Goal: Task Accomplishment & Management: Manage account settings

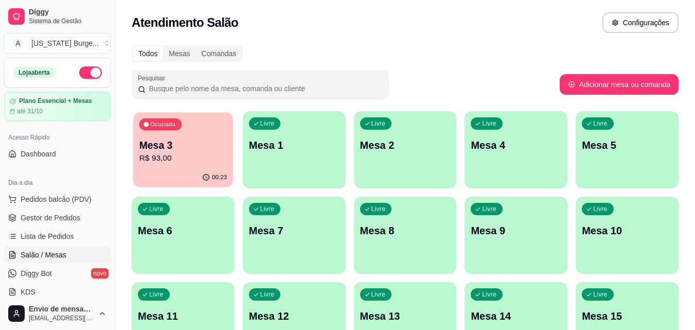
click at [187, 151] on p "Mesa 3" at bounding box center [183, 145] width 88 height 14
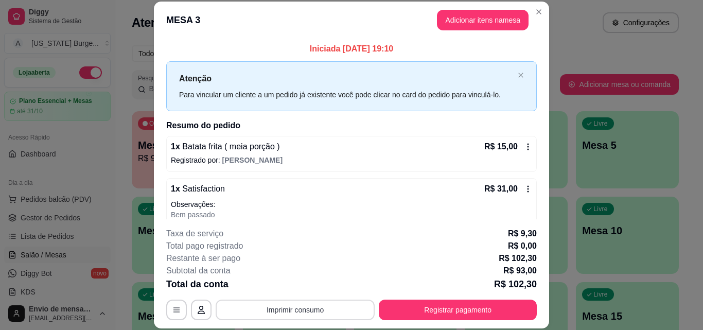
click at [299, 311] on button "Imprimir consumo" at bounding box center [295, 309] width 159 height 21
click at [288, 281] on button "Epson" at bounding box center [294, 286] width 72 height 16
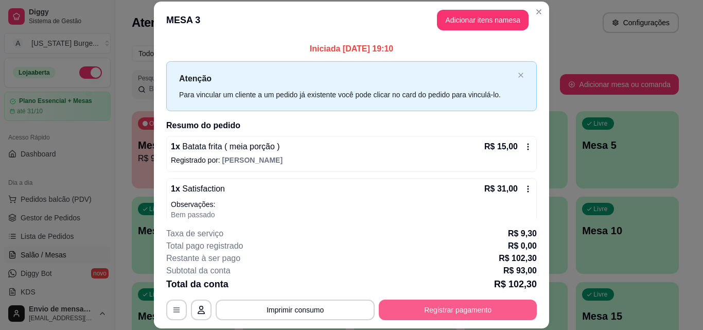
click at [429, 304] on button "Registrar pagamento" at bounding box center [458, 309] width 158 height 21
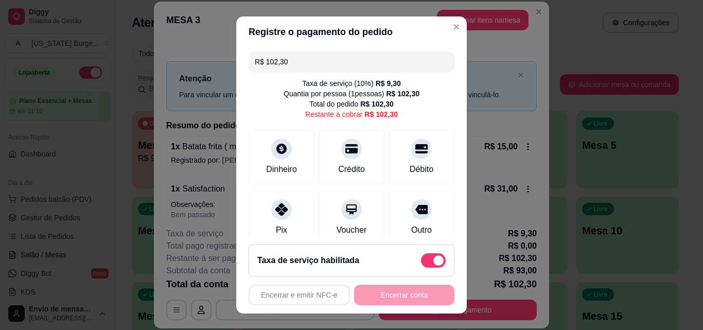
click at [342, 50] on div "R$ 102,30 Taxa de serviço ( 10 %) R$ 9,30 Quantia por pessoa ( 1 pessoas) R$ 10…" at bounding box center [351, 141] width 230 height 189
drag, startPoint x: 324, startPoint y: 61, endPoint x: 90, endPoint y: 77, distance: 235.2
click at [90, 77] on div "Registre o pagamento do pedido R$ 102,30 Taxa de serviço ( 10 %) R$ 9,30 Quanti…" at bounding box center [351, 165] width 703 height 330
click at [295, 228] on div "Pix" at bounding box center [281, 216] width 73 height 60
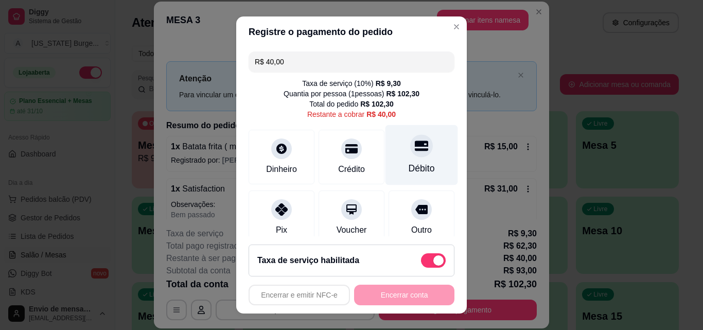
click at [409, 162] on div "Débito" at bounding box center [422, 168] width 26 height 13
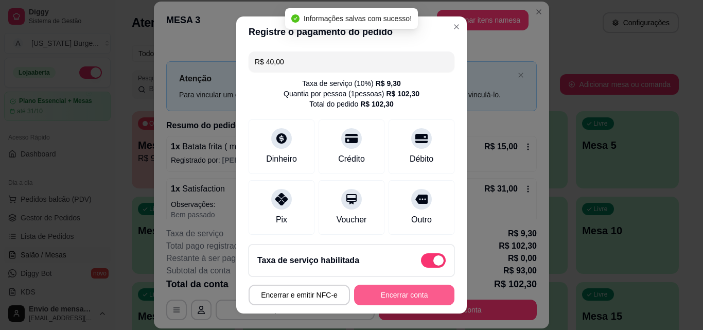
type input "R$ 0,00"
click at [394, 302] on button "Encerrar conta" at bounding box center [404, 295] width 97 height 20
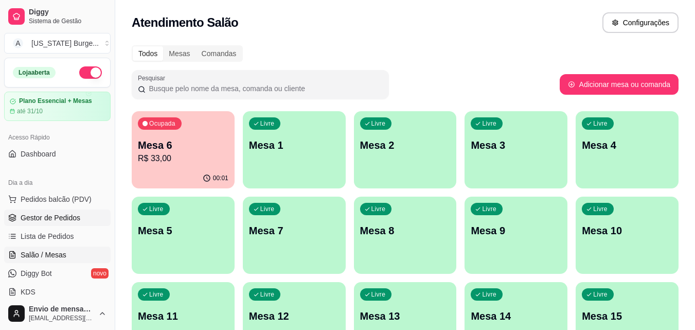
click at [70, 219] on span "Gestor de Pedidos" at bounding box center [51, 217] width 60 height 10
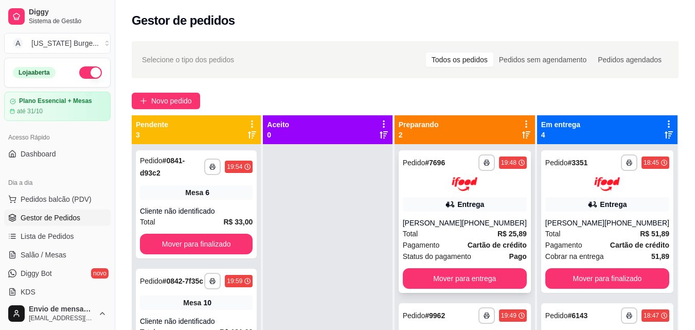
click at [443, 251] on span "Status do pagamento" at bounding box center [437, 256] width 68 height 11
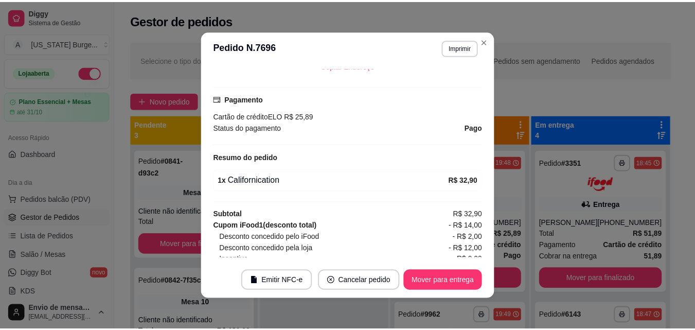
scroll to position [316, 0]
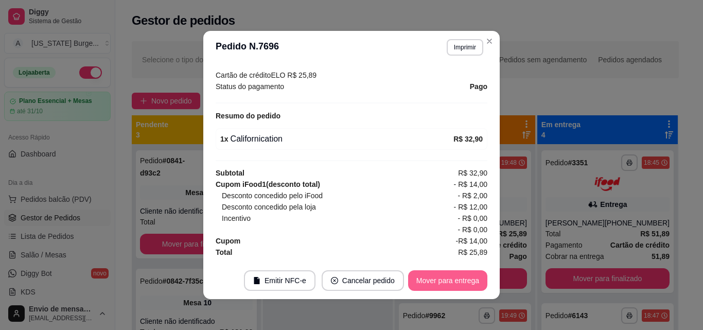
click at [451, 279] on button "Mover para entrega" at bounding box center [447, 280] width 79 height 21
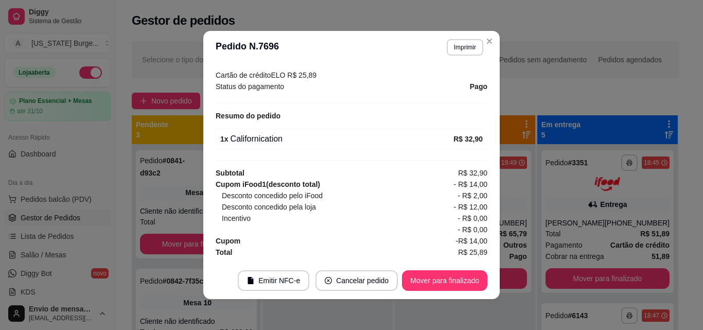
click at [489, 49] on header "**********" at bounding box center [351, 47] width 296 height 33
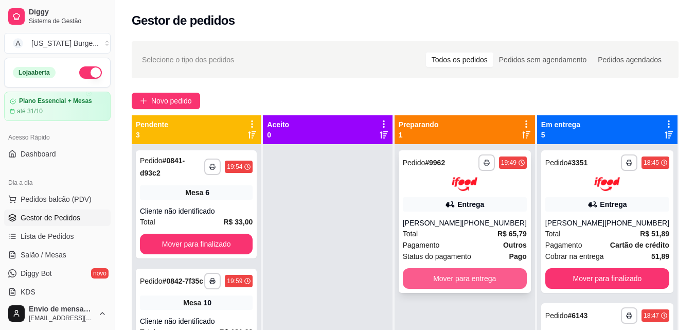
click at [447, 271] on button "Mover para entrega" at bounding box center [465, 278] width 124 height 21
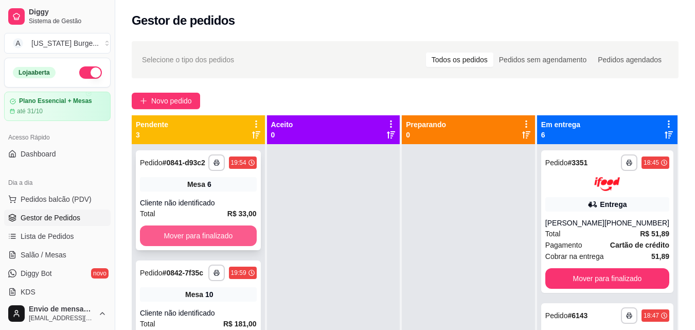
click at [231, 240] on button "Mover para finalizado" at bounding box center [198, 235] width 117 height 21
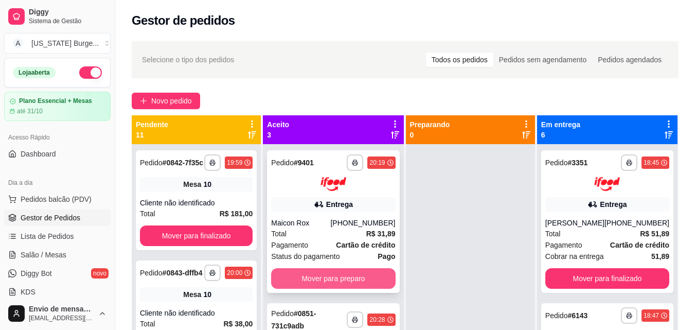
click at [319, 278] on button "Mover para preparo" at bounding box center [333, 278] width 124 height 21
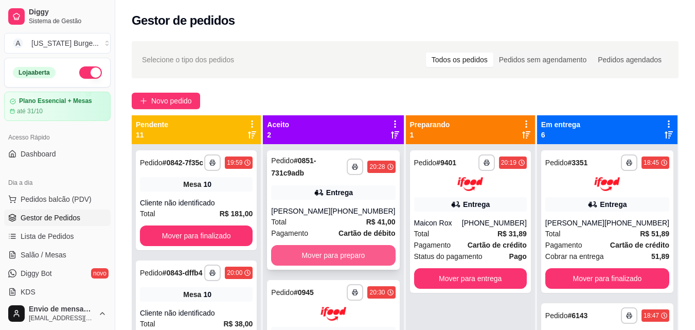
click at [322, 260] on button "Mover para preparo" at bounding box center [333, 255] width 124 height 21
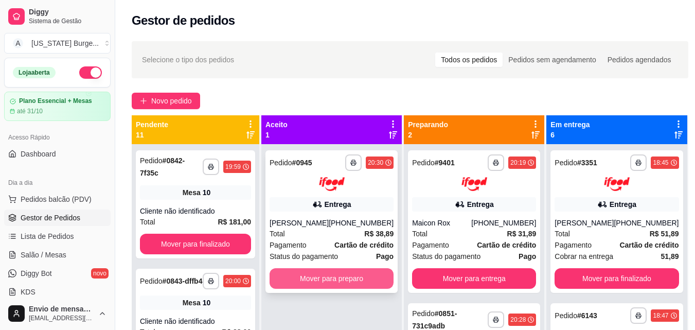
click at [346, 283] on button "Mover para preparo" at bounding box center [332, 278] width 124 height 21
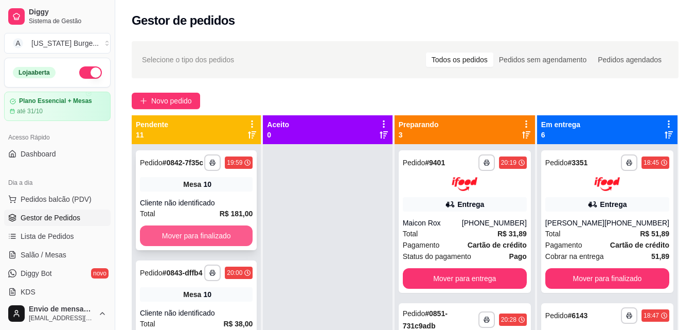
click at [214, 242] on button "Mover para finalizado" at bounding box center [196, 235] width 113 height 21
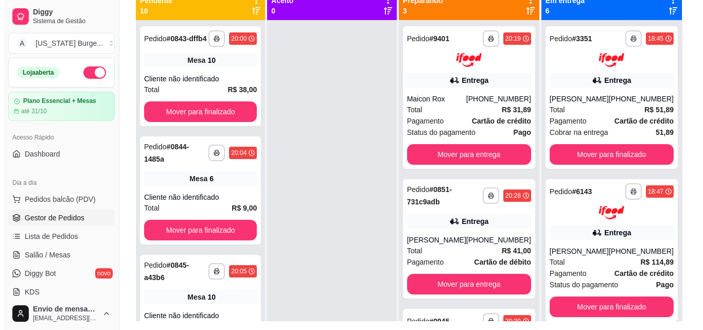
scroll to position [132, 0]
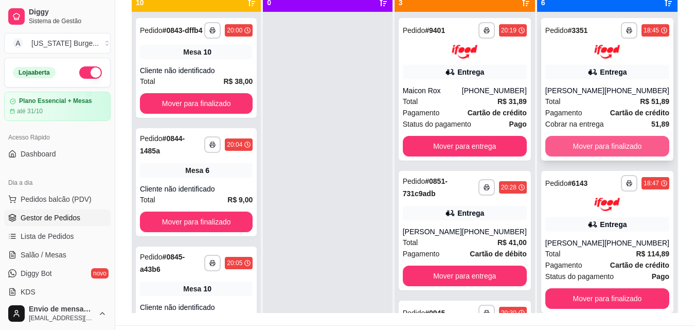
click at [614, 156] on button "Mover para finalizado" at bounding box center [607, 146] width 124 height 21
click at [621, 151] on button "Mover para finalizado" at bounding box center [607, 146] width 120 height 20
click at [599, 149] on button "Mover para finalizado" at bounding box center [607, 146] width 124 height 21
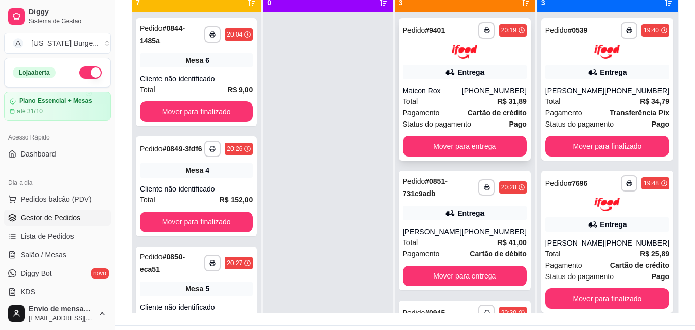
click at [454, 109] on div "Pagamento Cartão de crédito" at bounding box center [465, 112] width 124 height 11
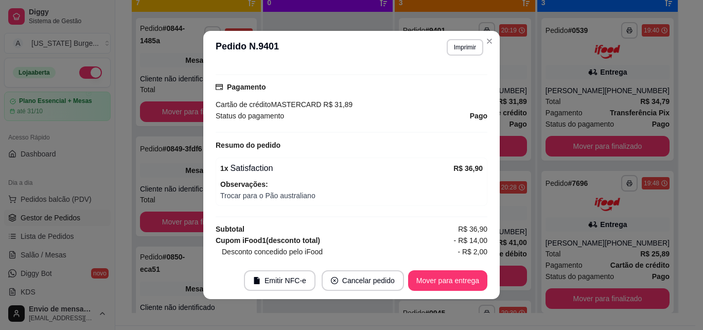
scroll to position [158, 0]
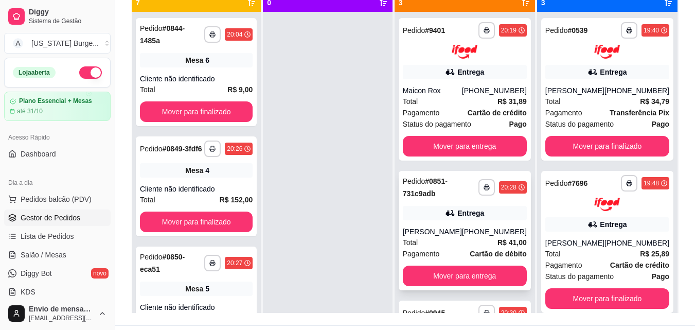
click at [478, 230] on div "[PHONE_NUMBER]" at bounding box center [494, 231] width 65 height 10
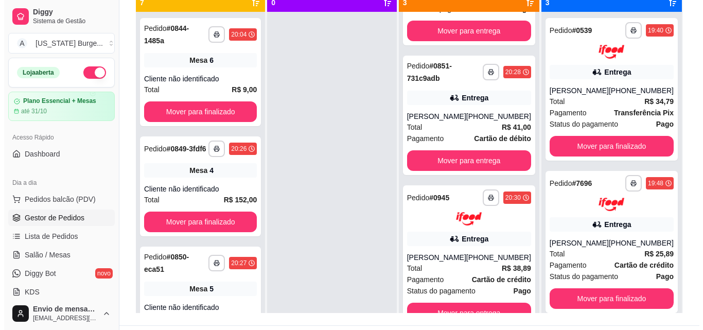
scroll to position [126, 0]
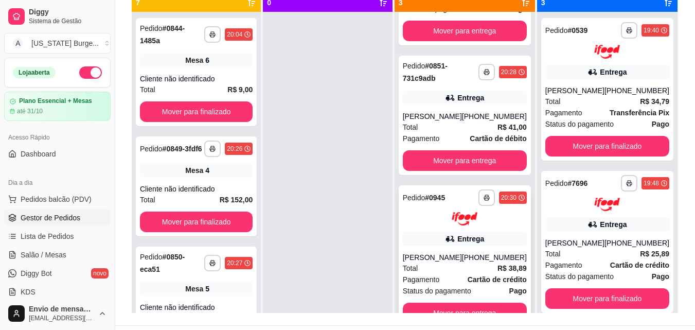
click at [475, 279] on strong "Cartão de crédito" at bounding box center [497, 279] width 59 height 8
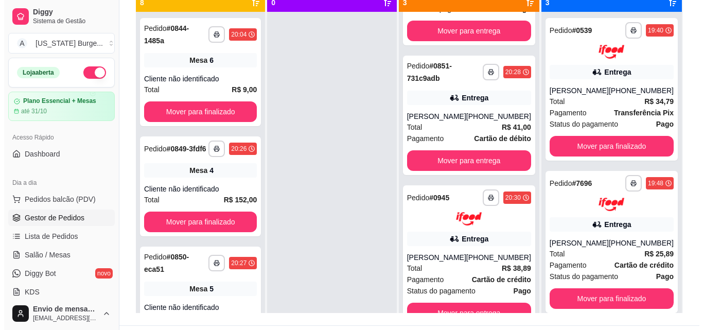
scroll to position [0, 0]
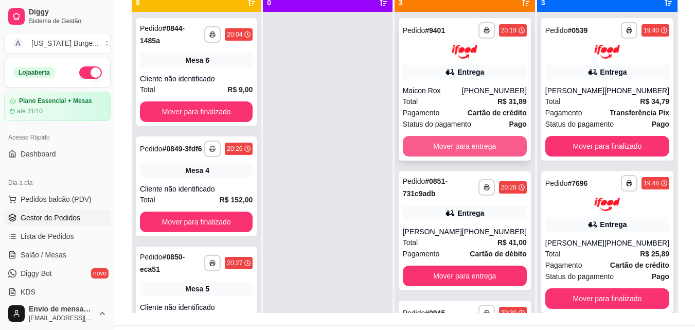
click at [445, 136] on button "Mover para entrega" at bounding box center [465, 146] width 124 height 21
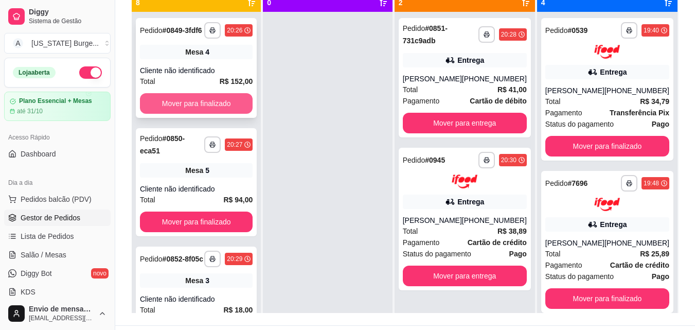
click at [206, 114] on button "Mover para finalizado" at bounding box center [196, 103] width 113 height 21
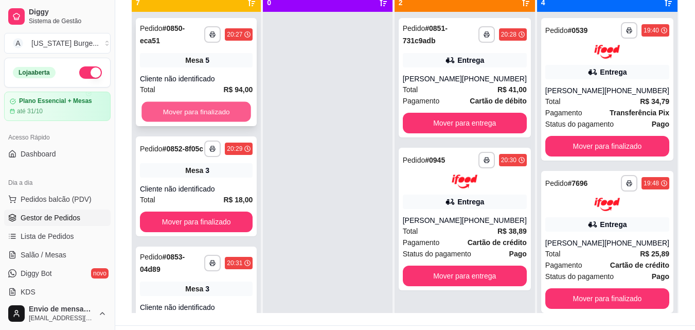
click at [208, 119] on button "Mover para finalizado" at bounding box center [196, 112] width 110 height 20
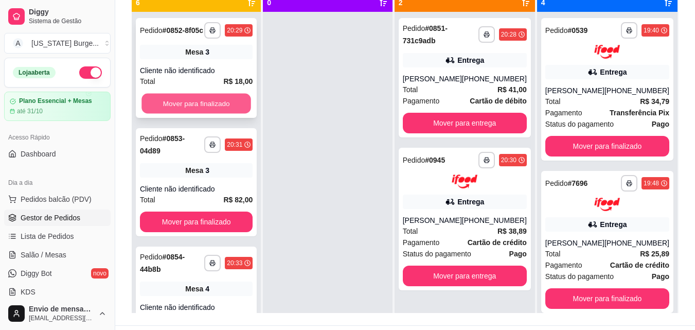
click at [210, 114] on button "Mover para finalizado" at bounding box center [196, 104] width 110 height 20
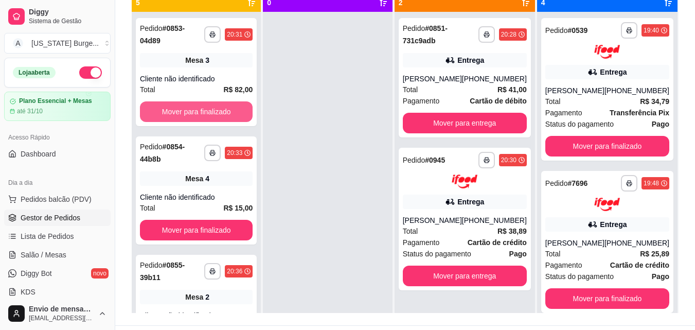
click at [210, 119] on button "Mover para finalizado" at bounding box center [196, 111] width 113 height 21
click at [214, 119] on button "Mover para finalizado" at bounding box center [196, 112] width 110 height 20
click at [214, 119] on button "Mover para finalizado" at bounding box center [196, 111] width 113 height 21
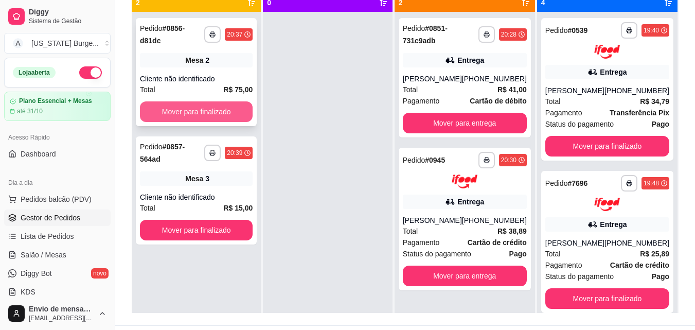
click at [227, 109] on button "Mover para finalizado" at bounding box center [196, 111] width 113 height 21
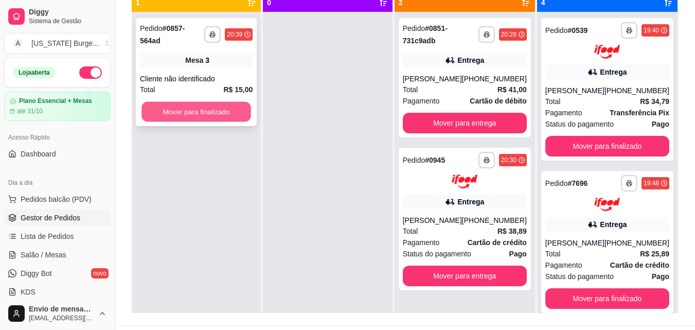
click at [206, 111] on button "Mover para finalizado" at bounding box center [196, 112] width 110 height 20
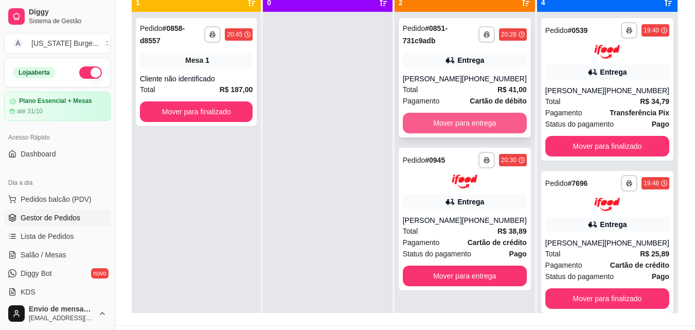
click at [473, 133] on button "Mover para entrega" at bounding box center [465, 123] width 124 height 21
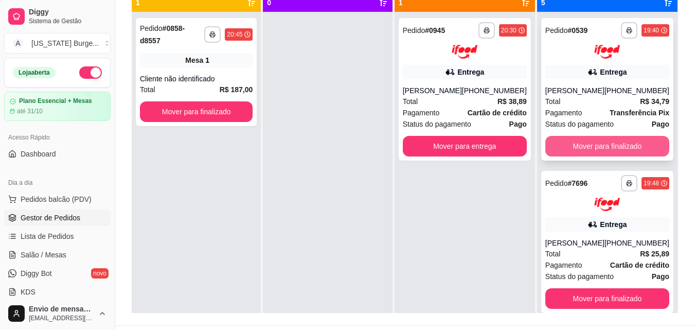
click at [579, 154] on button "Mover para finalizado" at bounding box center [607, 146] width 124 height 21
click at [575, 143] on button "Mover para finalizado" at bounding box center [607, 146] width 124 height 21
click at [576, 146] on button "Mover para finalizado" at bounding box center [607, 146] width 124 height 21
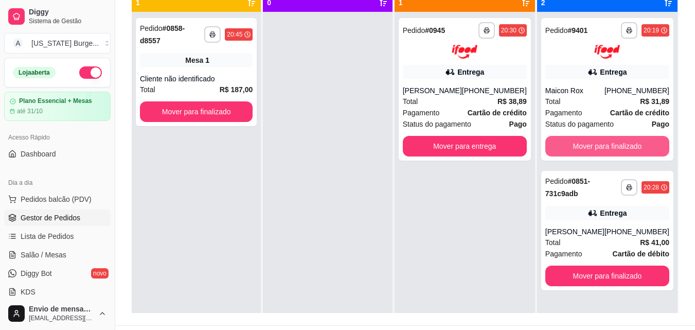
click at [576, 148] on button "Mover para finalizado" at bounding box center [607, 146] width 124 height 21
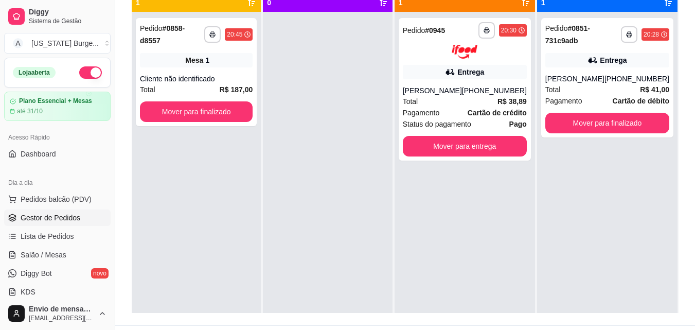
click at [280, 175] on div at bounding box center [327, 177] width 129 height 330
click at [430, 98] on div "Total R$ 38,89" at bounding box center [465, 101] width 124 height 11
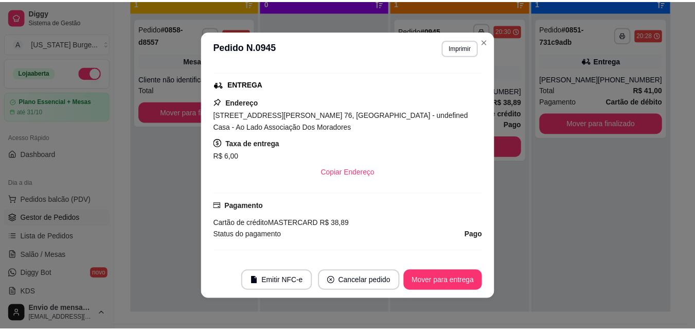
scroll to position [198, 0]
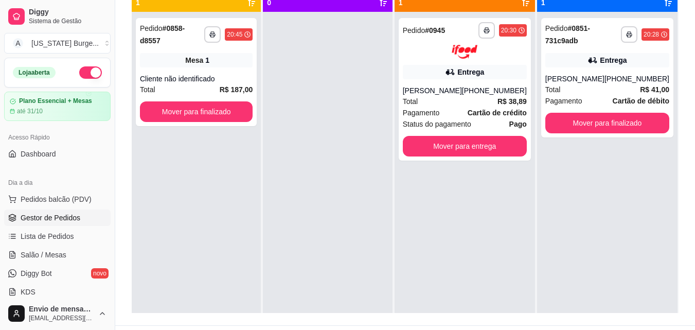
click at [468, 202] on div "**********" at bounding box center [465, 177] width 140 height 330
click at [510, 100] on strong "R$ 38,89" at bounding box center [512, 101] width 29 height 8
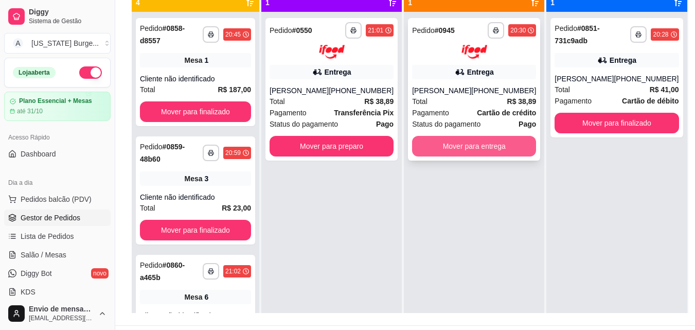
click at [468, 147] on button "Mover para entrega" at bounding box center [474, 146] width 124 height 21
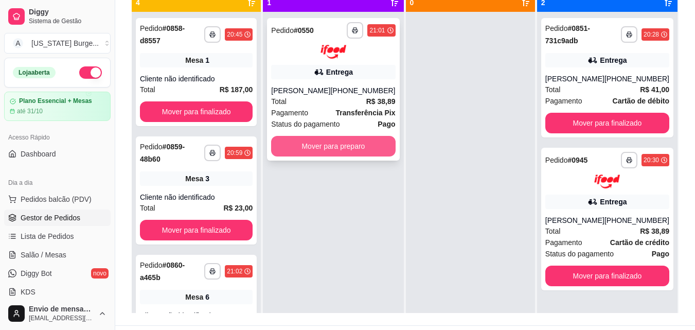
click at [333, 144] on button "Mover para preparo" at bounding box center [333, 146] width 124 height 21
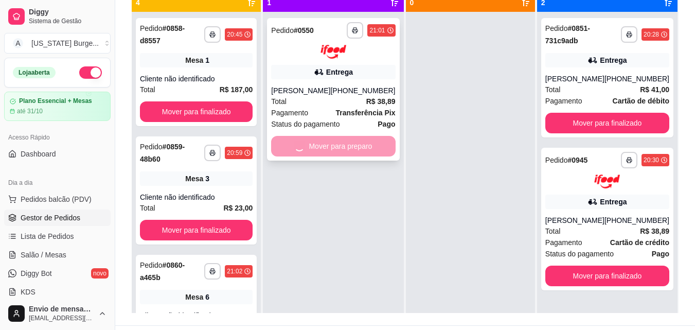
click at [333, 144] on div "Mover para preparo" at bounding box center [333, 146] width 124 height 21
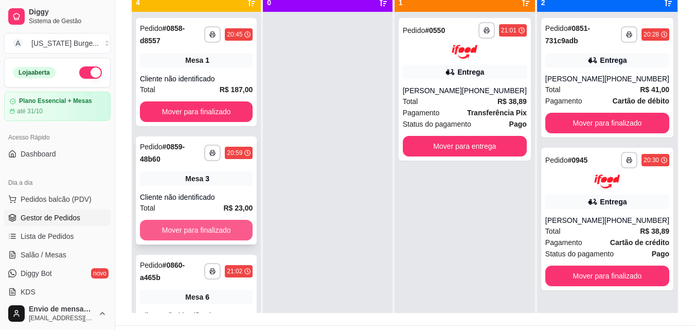
click at [216, 234] on button "Mover para finalizado" at bounding box center [196, 230] width 113 height 21
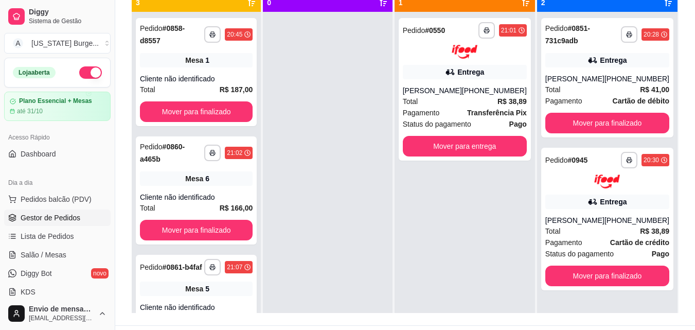
drag, startPoint x: 256, startPoint y: 254, endPoint x: 260, endPoint y: 266, distance: 12.9
click at [260, 266] on div "**********" at bounding box center [196, 177] width 129 height 330
click at [274, 250] on div at bounding box center [327, 177] width 129 height 330
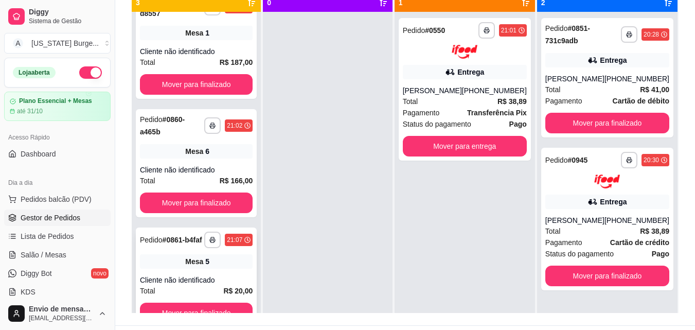
click at [179, 289] on div "Total R$ 20,00" at bounding box center [196, 290] width 113 height 11
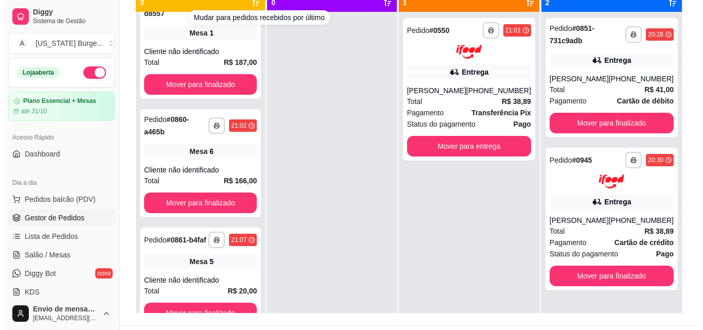
scroll to position [0, 0]
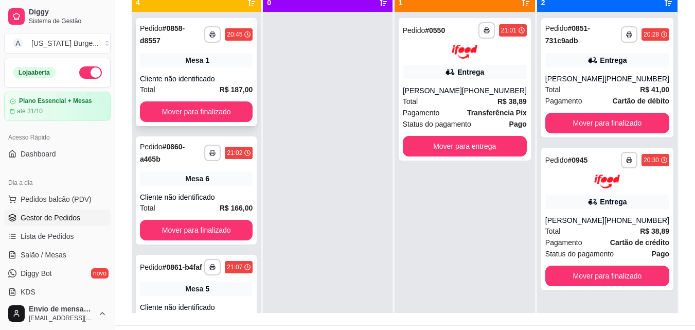
click at [196, 84] on div "Total R$ 187,00" at bounding box center [196, 89] width 113 height 11
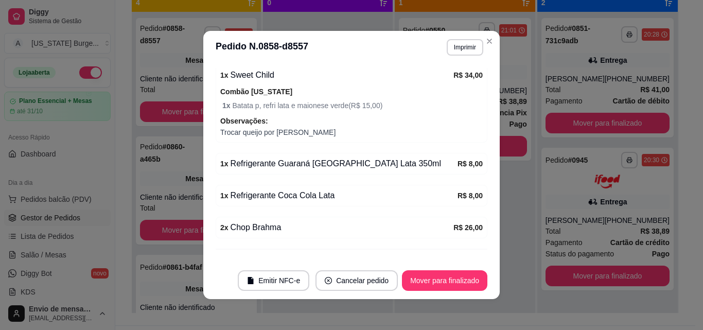
scroll to position [267, 0]
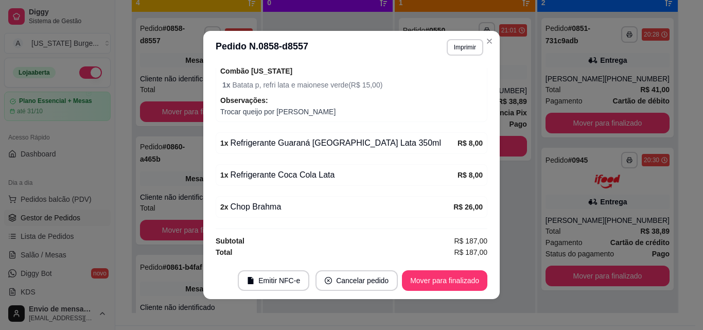
click at [453, 291] on footer "Emitir NFC-e Cancelar pedido Mover para finalizado" at bounding box center [351, 280] width 296 height 37
click at [457, 280] on button "Mover para finalizado" at bounding box center [444, 280] width 85 height 21
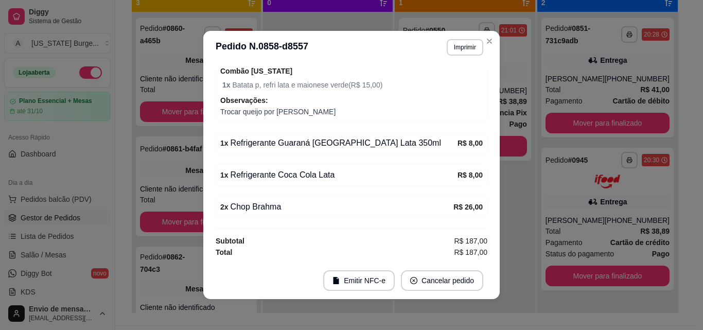
scroll to position [233, 0]
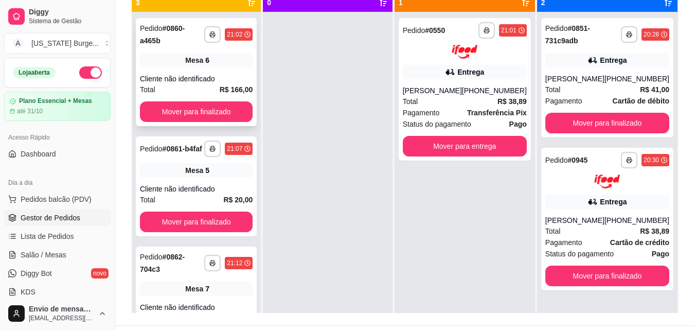
click at [198, 81] on div "Cliente não identificado" at bounding box center [196, 79] width 113 height 10
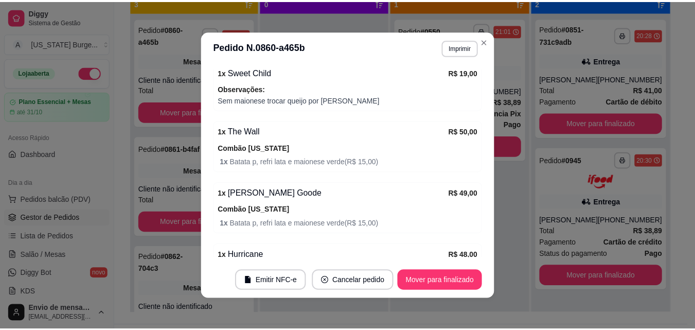
scroll to position [177, 0]
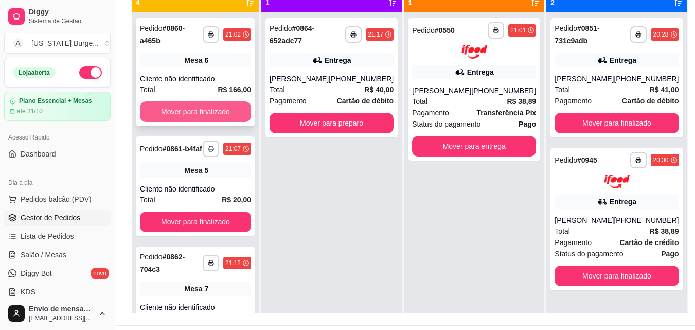
click at [197, 108] on button "Mover para finalizado" at bounding box center [195, 111] width 111 height 21
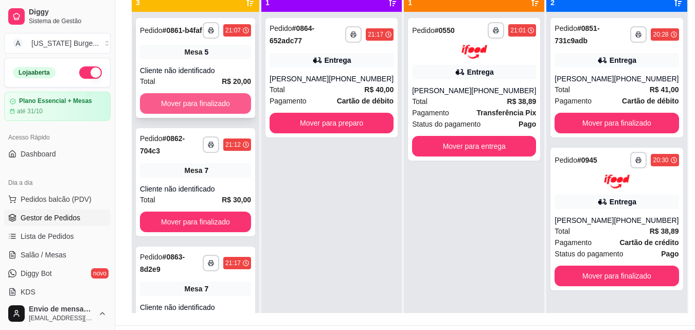
click at [196, 108] on button "Mover para finalizado" at bounding box center [195, 103] width 111 height 21
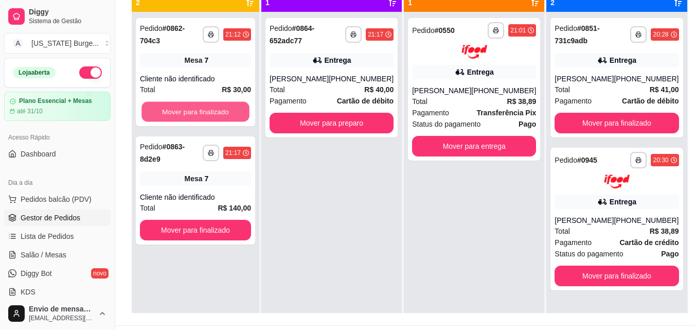
click at [196, 108] on button "Mover para finalizado" at bounding box center [195, 112] width 108 height 20
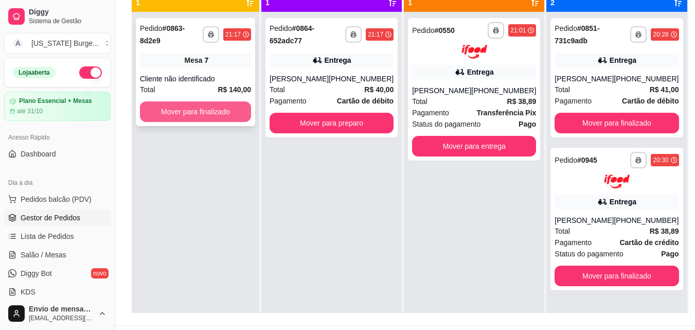
click at [198, 108] on button "Mover para finalizado" at bounding box center [195, 111] width 111 height 21
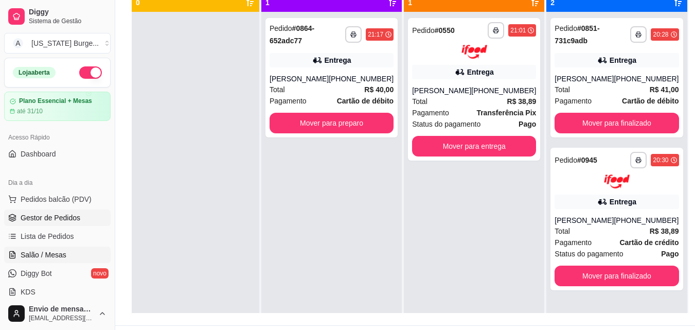
click at [42, 261] on link "Salão / Mesas" at bounding box center [57, 254] width 107 height 16
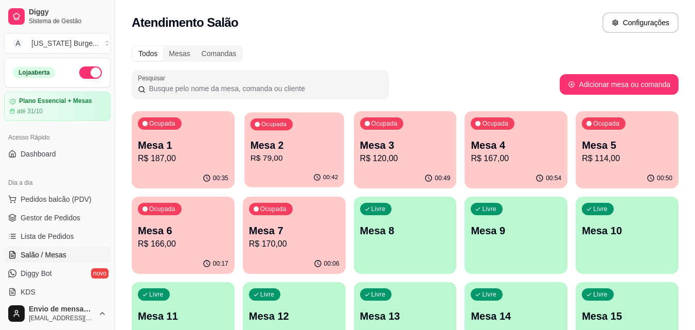
click at [288, 152] on p "R$ 79,00" at bounding box center [294, 158] width 88 height 12
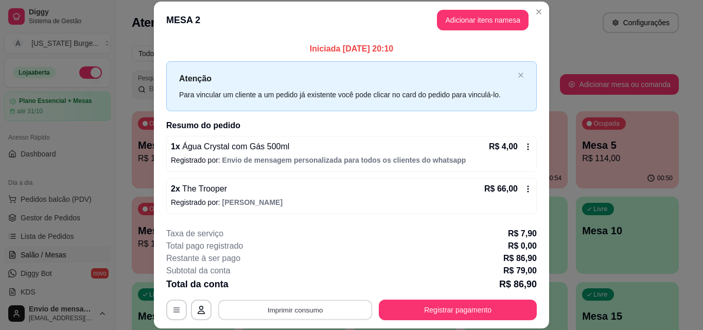
click at [321, 309] on button "Imprimir consumo" at bounding box center [295, 309] width 154 height 20
click at [311, 290] on button "Epson" at bounding box center [294, 286] width 72 height 16
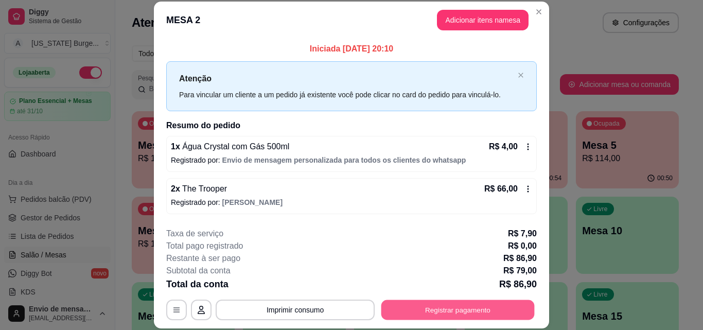
click at [412, 311] on button "Registrar pagamento" at bounding box center [457, 309] width 153 height 20
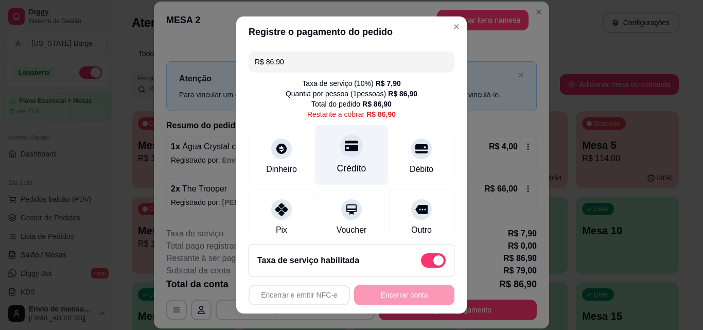
click at [346, 155] on div "Crédito" at bounding box center [351, 155] width 73 height 60
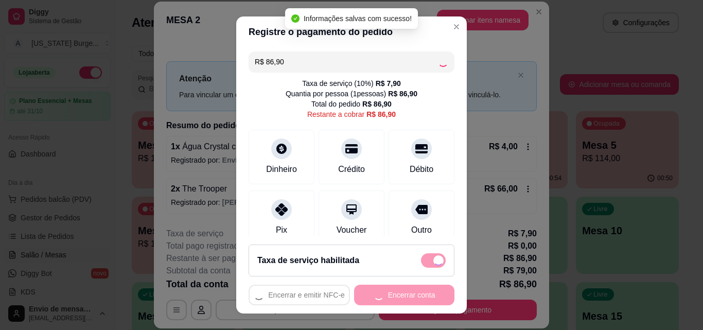
type input "R$ 0,00"
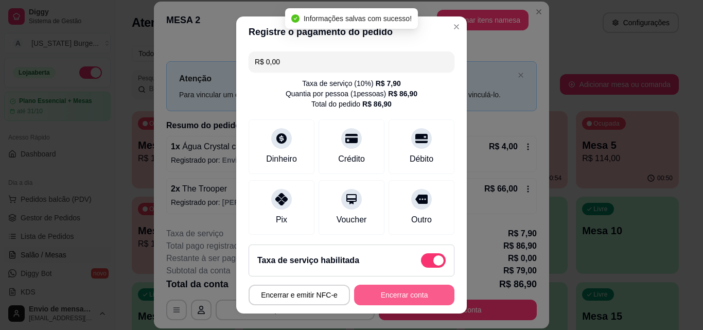
click at [383, 296] on button "Encerrar conta" at bounding box center [404, 295] width 100 height 21
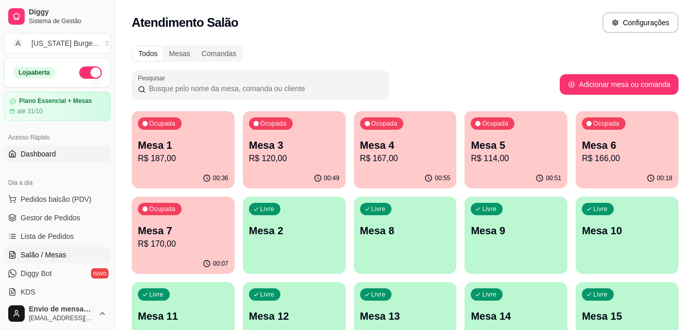
click at [43, 150] on span "Dashboard" at bounding box center [39, 154] width 36 height 10
click at [51, 156] on span "Dashboard" at bounding box center [39, 154] width 36 height 10
click at [47, 19] on span "Sistema de Gestão" at bounding box center [68, 21] width 78 height 8
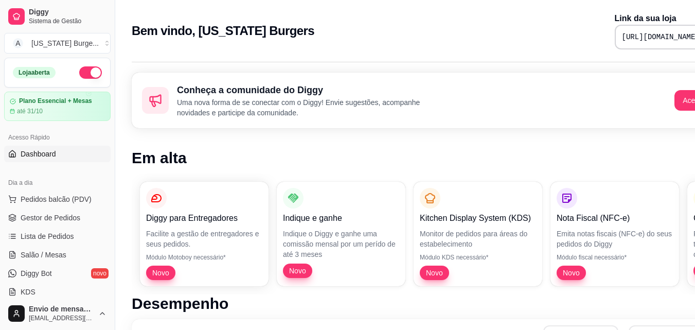
click at [37, 153] on span "Dashboard" at bounding box center [39, 154] width 36 height 10
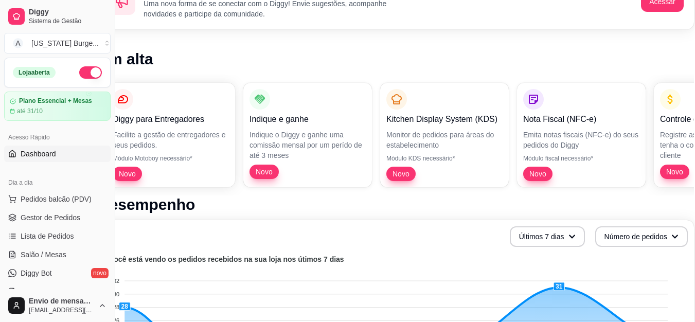
scroll to position [99, 46]
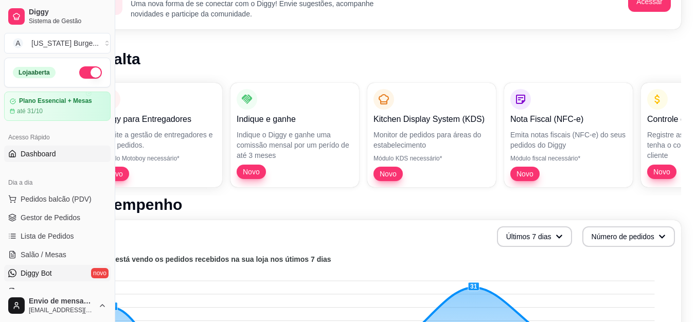
click at [44, 269] on span "Diggy Bot" at bounding box center [36, 273] width 31 height 10
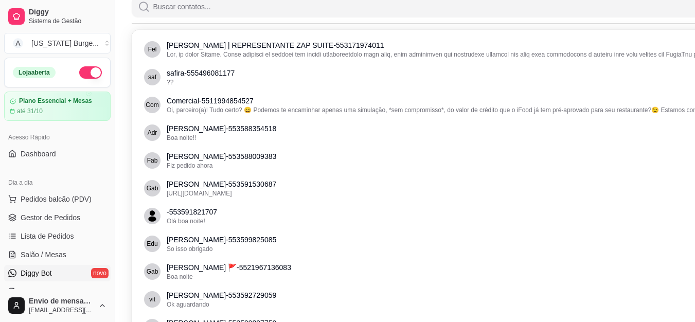
scroll to position [147, 0]
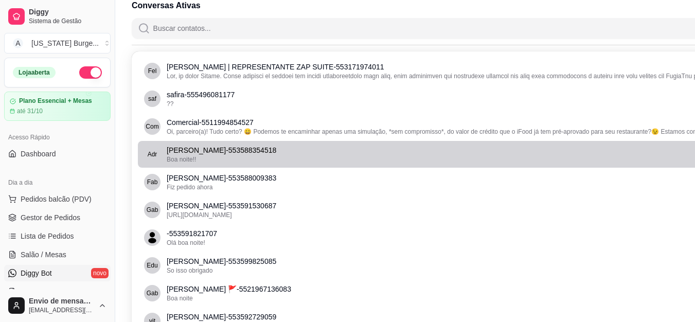
click at [253, 162] on div "Boa noite!!" at bounding box center [464, 159] width 594 height 8
click at [227, 155] on div "Boa noite!!" at bounding box center [464, 159] width 594 height 8
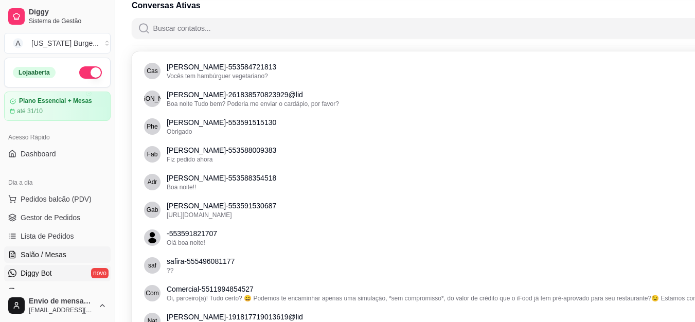
click at [46, 252] on span "Salão / Mesas" at bounding box center [44, 255] width 46 height 10
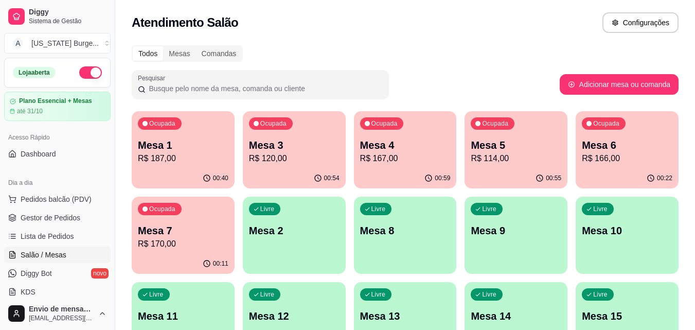
click at [401, 153] on p "R$ 167,00" at bounding box center [405, 158] width 91 height 12
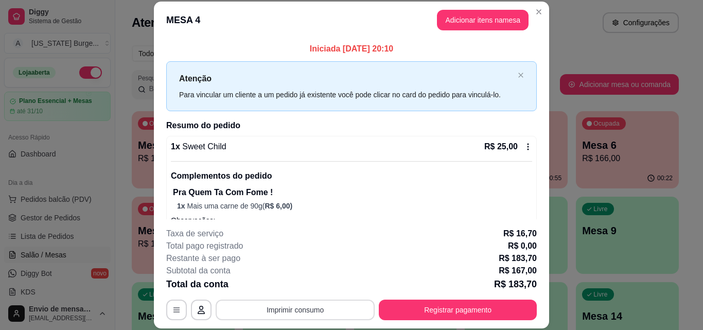
click at [295, 305] on button "Imprimir consumo" at bounding box center [295, 309] width 159 height 21
click at [292, 286] on button "Epson" at bounding box center [294, 286] width 75 height 16
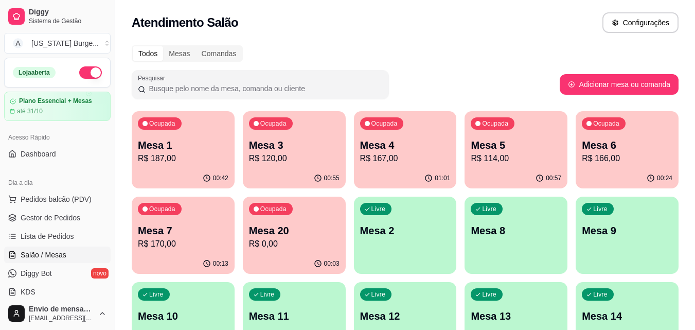
click at [394, 152] on p "R$ 167,00" at bounding box center [405, 158] width 91 height 12
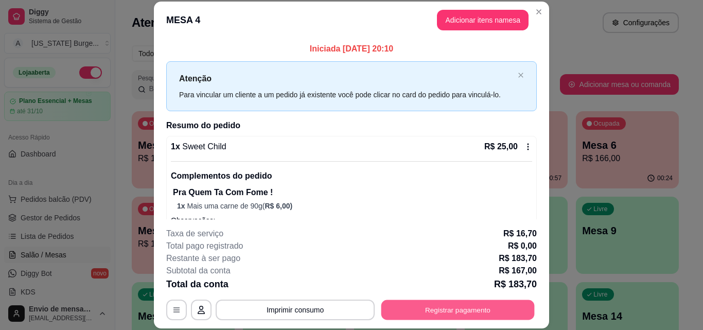
click at [421, 313] on button "Registrar pagamento" at bounding box center [457, 309] width 153 height 20
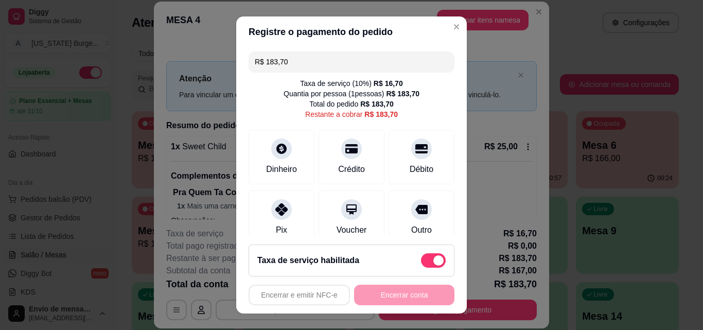
scroll to position [86, 0]
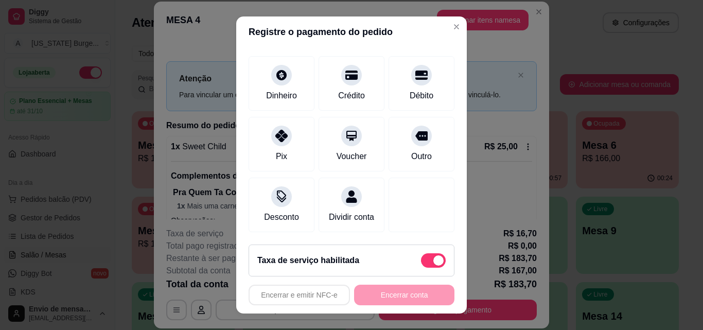
click at [421, 260] on span at bounding box center [433, 260] width 25 height 14
click at [421, 262] on input "checkbox" at bounding box center [423, 265] width 7 height 7
checkbox input "true"
type input "R$ 167,00"
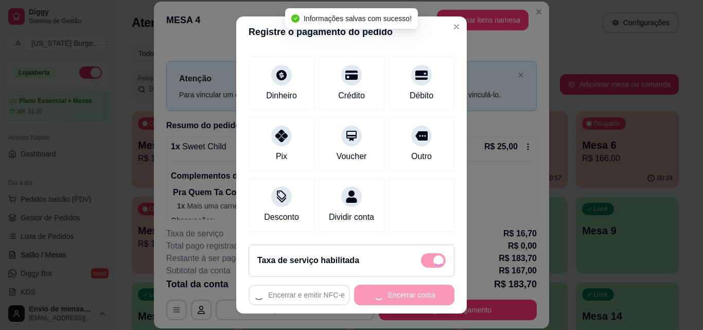
checkbox input "false"
click at [399, 295] on div "Encerrar e emitir NFC-e Encerrar conta" at bounding box center [352, 295] width 206 height 21
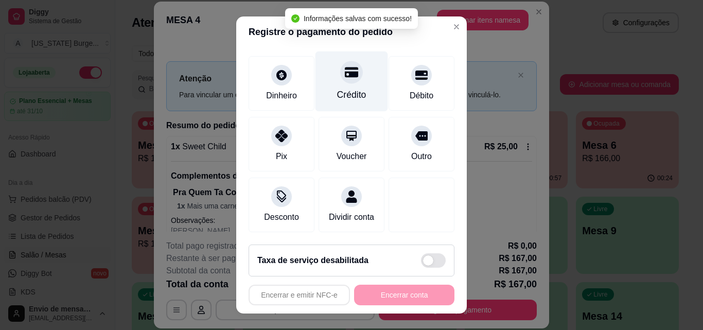
click at [340, 67] on div at bounding box center [351, 72] width 23 height 23
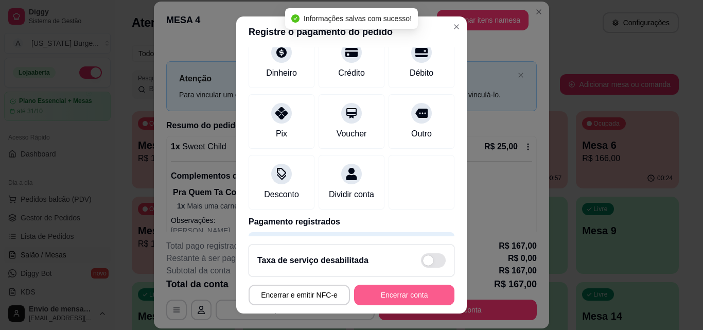
type input "R$ 0,00"
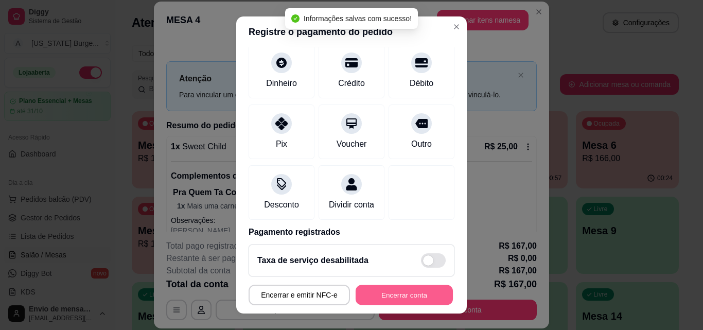
click at [381, 292] on button "Encerrar conta" at bounding box center [404, 295] width 97 height 20
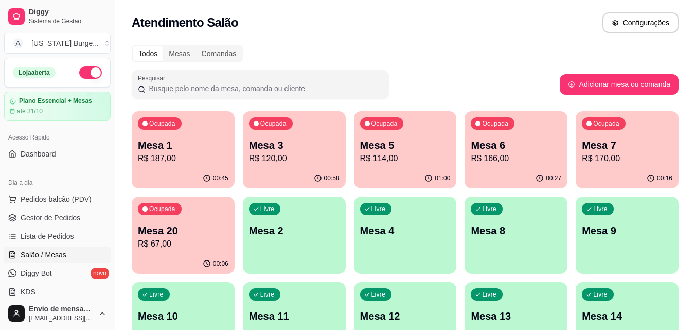
click at [360, 30] on div "Atendimento Salão Configurações" at bounding box center [405, 22] width 547 height 21
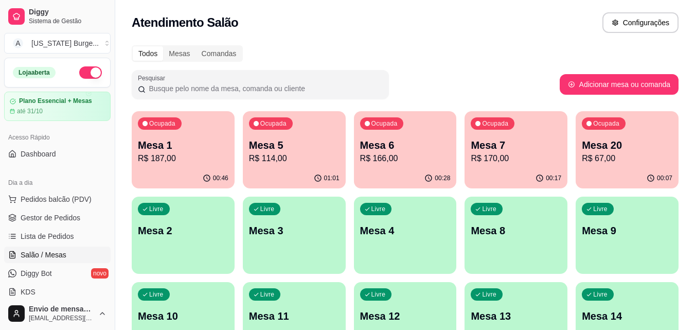
click at [458, 58] on div "Todos Mesas Comandas" at bounding box center [405, 53] width 547 height 16
click at [302, 158] on p "R$ 114,00" at bounding box center [294, 158] width 91 height 12
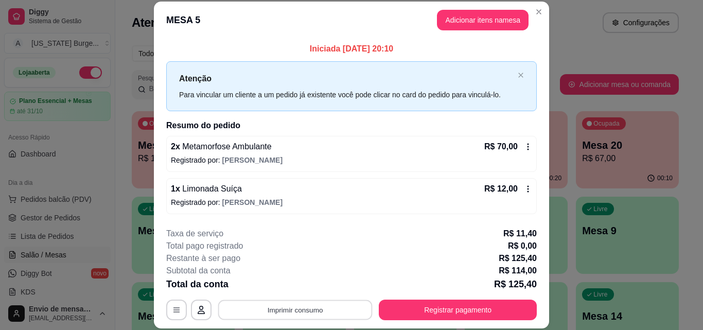
click at [314, 311] on button "Imprimir consumo" at bounding box center [295, 309] width 154 height 20
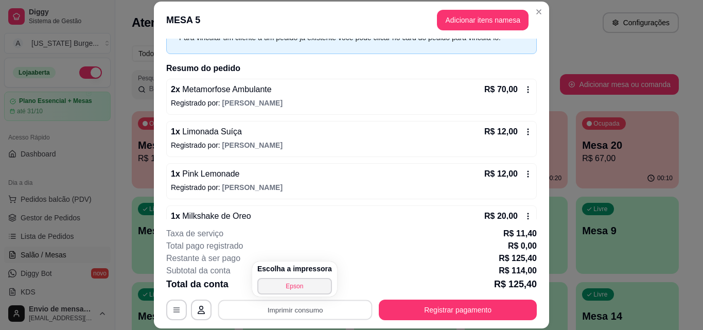
scroll to position [61, 0]
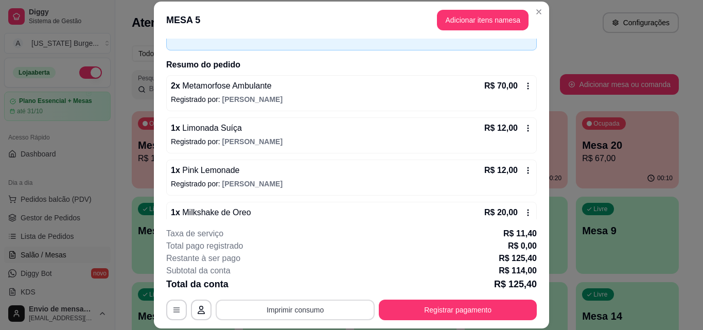
click at [286, 318] on button "Imprimir consumo" at bounding box center [295, 309] width 159 height 21
click at [281, 283] on button "Epson" at bounding box center [294, 286] width 75 height 16
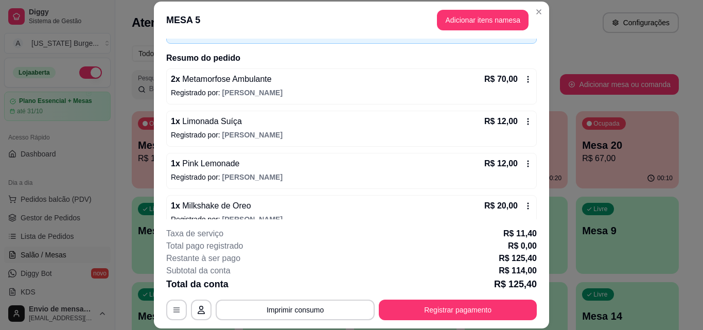
scroll to position [83, 0]
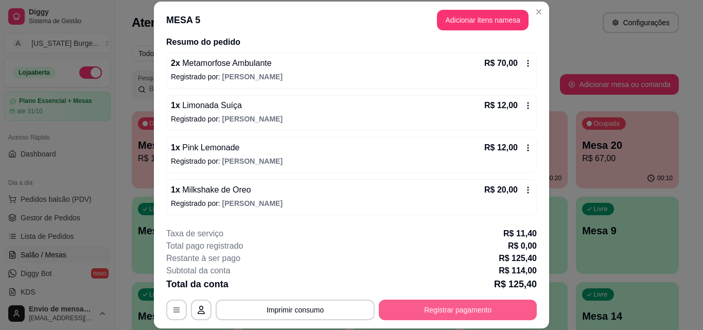
click at [424, 305] on button "Registrar pagamento" at bounding box center [458, 309] width 158 height 21
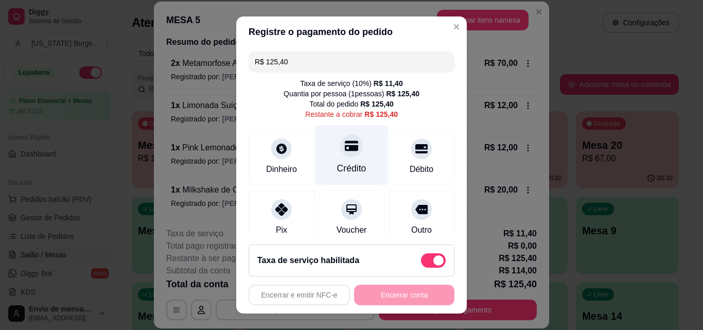
click at [345, 145] on icon at bounding box center [351, 146] width 13 height 10
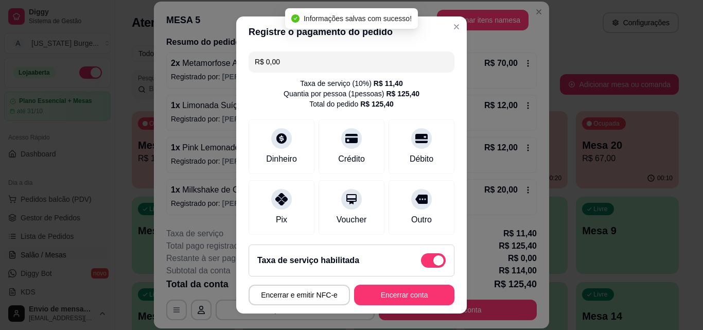
type input "R$ 0,00"
click at [390, 296] on button "Encerrar conta" at bounding box center [404, 295] width 100 height 21
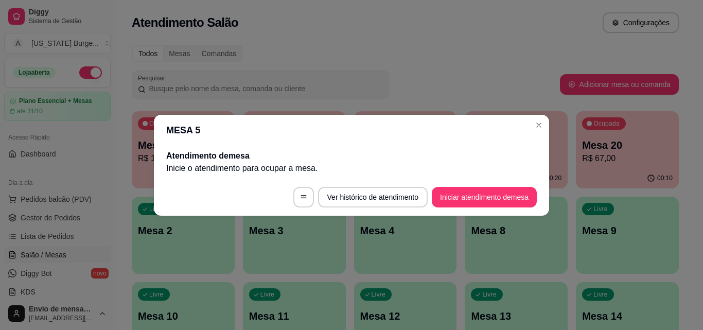
scroll to position [0, 0]
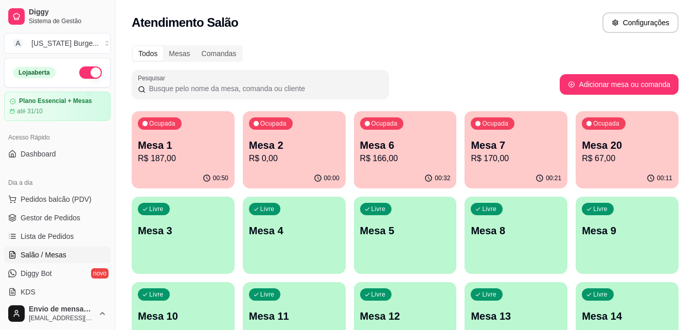
click at [493, 153] on p "R$ 170,00" at bounding box center [516, 158] width 91 height 12
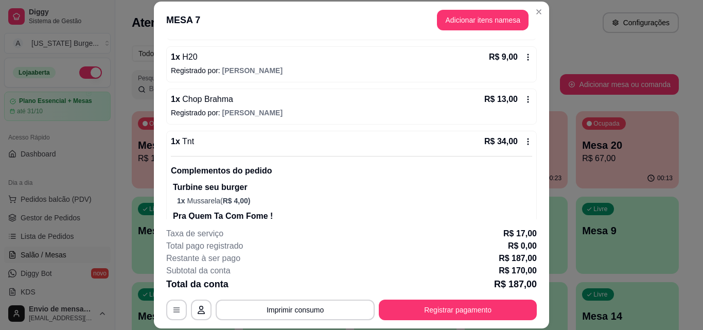
scroll to position [125, 0]
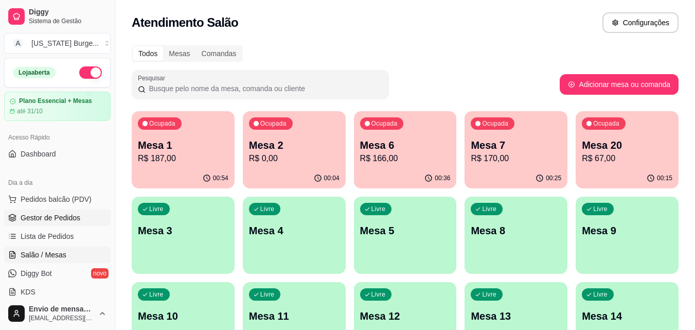
click at [48, 214] on span "Gestor de Pedidos" at bounding box center [51, 217] width 60 height 10
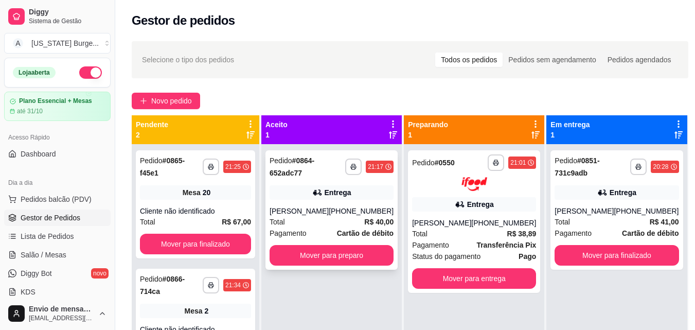
click at [333, 205] on div "**********" at bounding box center [331, 209] width 132 height 119
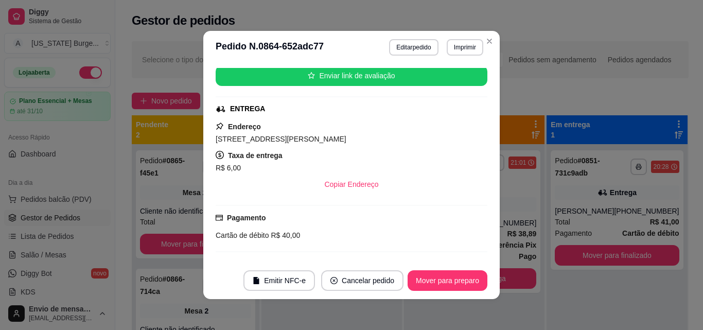
scroll to position [191, 0]
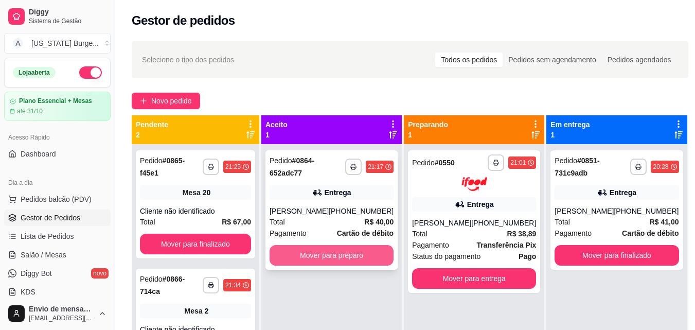
click at [359, 254] on button "Mover para preparo" at bounding box center [332, 255] width 124 height 21
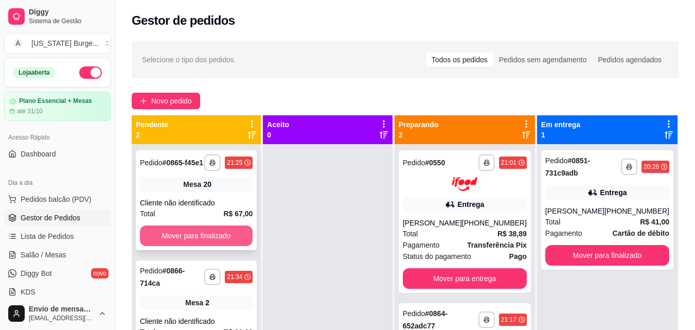
click at [218, 237] on button "Mover para finalizado" at bounding box center [196, 235] width 113 height 21
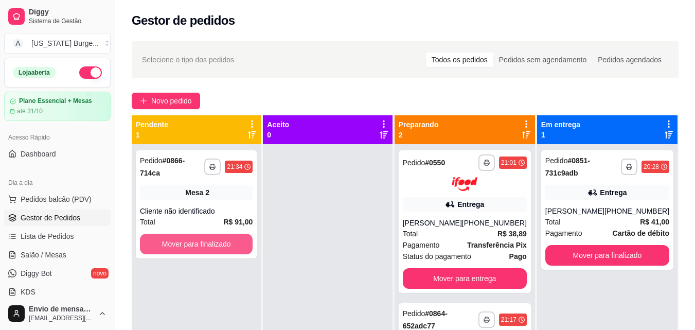
click at [218, 237] on button "Mover para finalizado" at bounding box center [196, 244] width 113 height 21
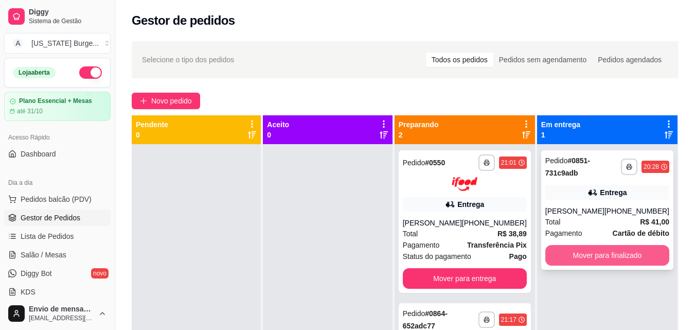
click at [587, 265] on button "Mover para finalizado" at bounding box center [607, 255] width 124 height 21
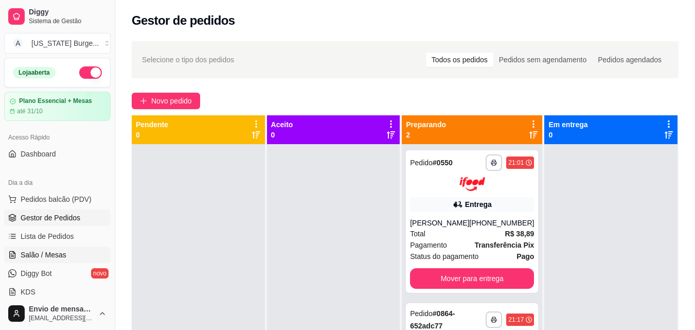
click at [36, 256] on span "Salão / Mesas" at bounding box center [44, 255] width 46 height 10
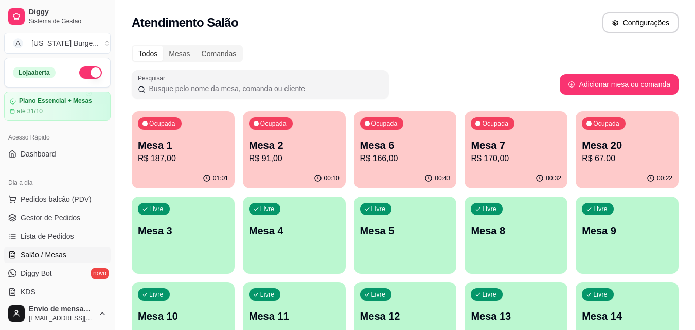
click at [384, 152] on div "Mesa 6 R$ 166,00" at bounding box center [405, 151] width 91 height 27
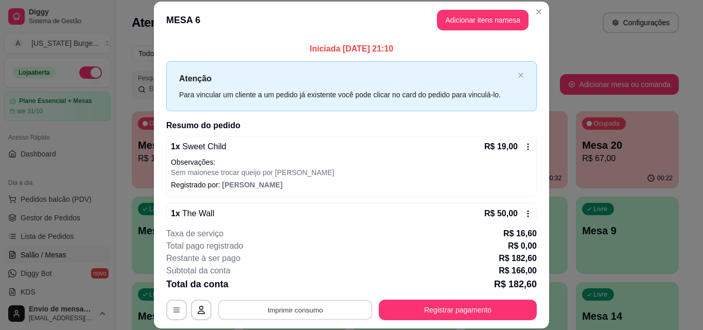
click at [319, 305] on button "Imprimir consumo" at bounding box center [295, 309] width 154 height 20
click at [297, 292] on button "Epson" at bounding box center [294, 286] width 75 height 16
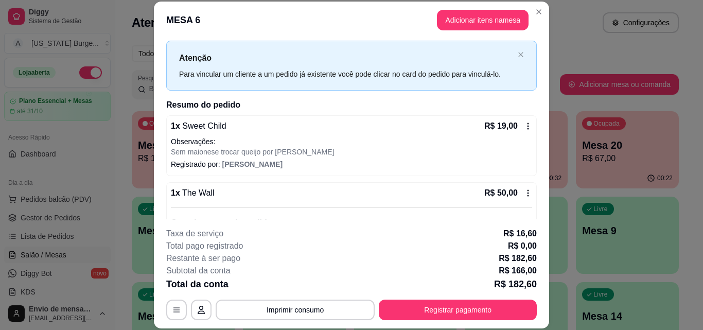
scroll to position [3, 0]
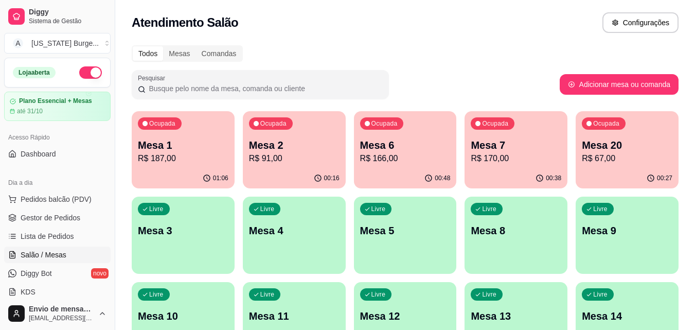
click at [379, 44] on div "Todos Mesas Comandas Pesquisar Adicionar mesa ou comanda Ocupada Mesa 1 R$ 187,…" at bounding box center [405, 248] width 580 height 418
click at [50, 212] on span "Gestor de Pedidos" at bounding box center [51, 217] width 60 height 10
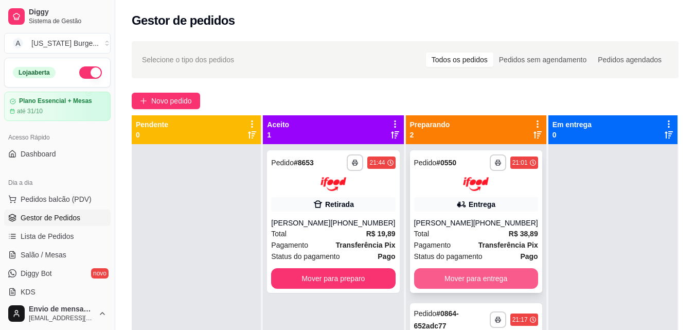
click at [448, 276] on button "Mover para entrega" at bounding box center [476, 278] width 124 height 21
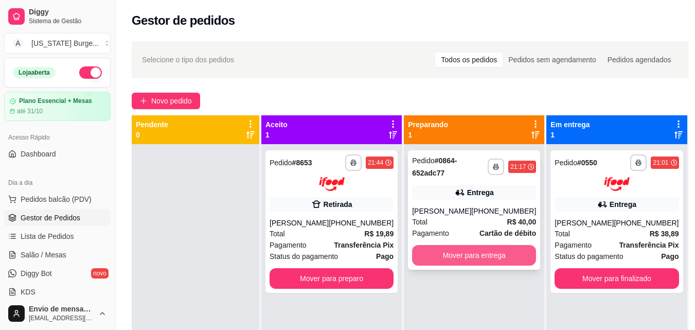
click at [449, 254] on button "Mover para entrega" at bounding box center [474, 255] width 124 height 21
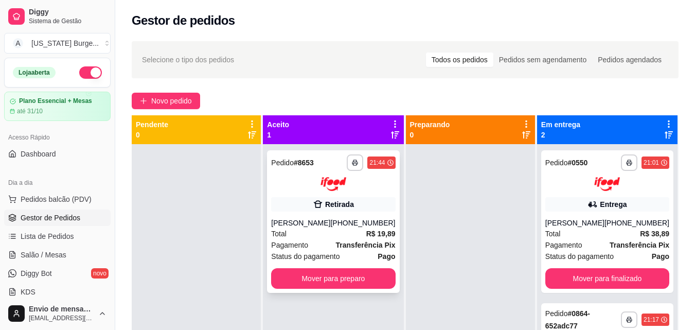
click at [378, 234] on strong "R$ 19,89" at bounding box center [380, 233] width 29 height 8
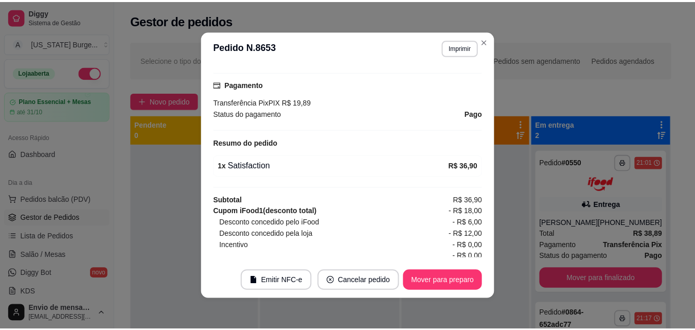
scroll to position [40, 0]
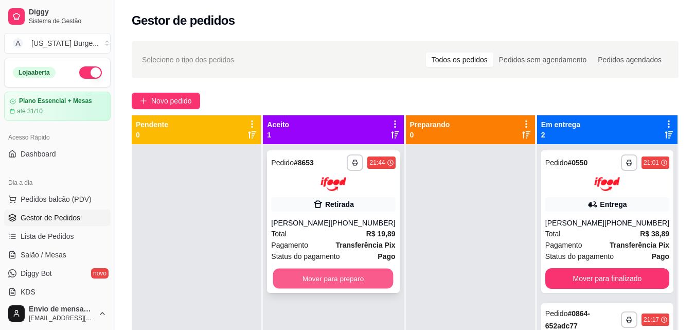
click at [339, 272] on button "Mover para preparo" at bounding box center [333, 278] width 120 height 20
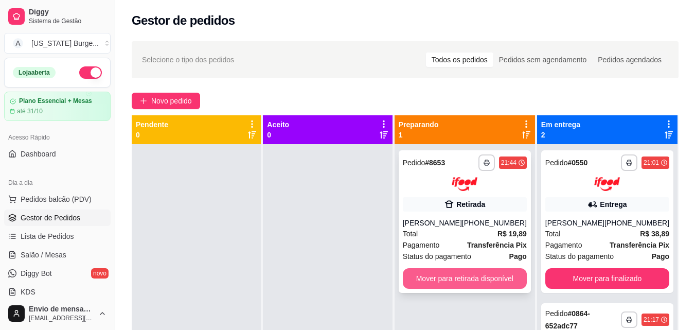
click at [445, 279] on button "Mover para retirada disponível" at bounding box center [465, 278] width 124 height 21
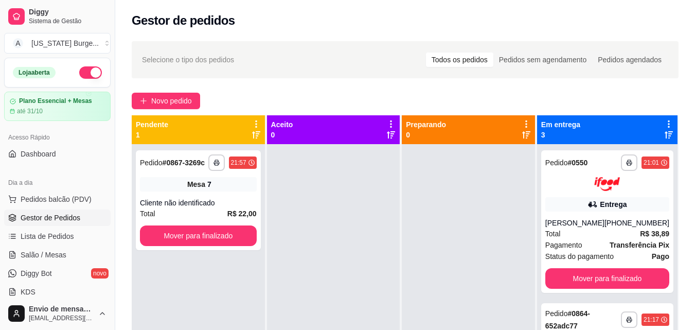
click at [349, 70] on div "Selecione o tipo dos pedidos Todos os pedidos Pedidos sem agendamento Pedidos a…" at bounding box center [405, 59] width 547 height 37
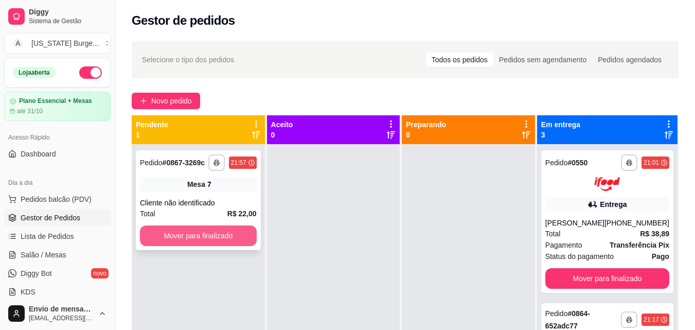
click at [189, 232] on button "Mover para finalizado" at bounding box center [198, 235] width 117 height 21
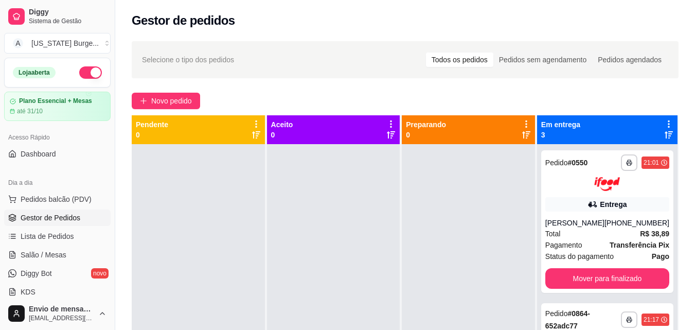
click at [132, 46] on div "Selecione o tipo dos pedidos Todos os pedidos Pedidos sem agendamento Pedidos a…" at bounding box center [405, 59] width 547 height 37
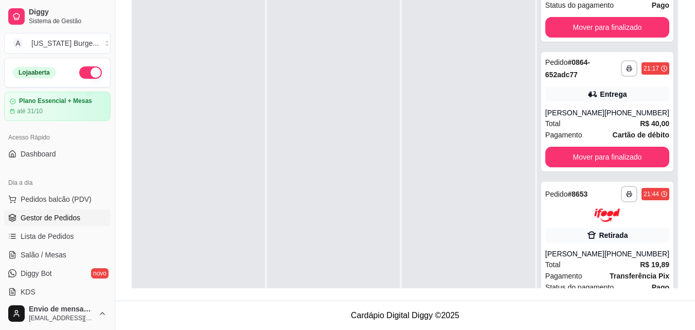
scroll to position [115, 0]
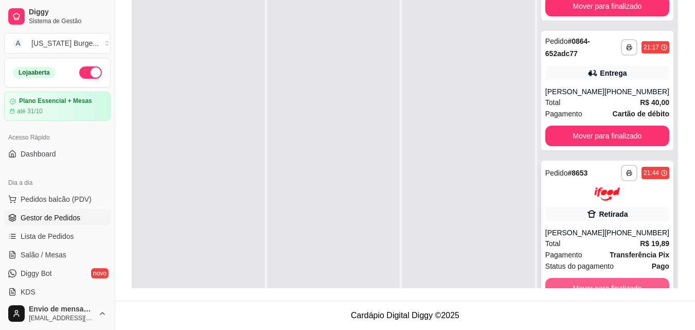
click at [592, 281] on button "Mover para finalizado" at bounding box center [607, 288] width 124 height 21
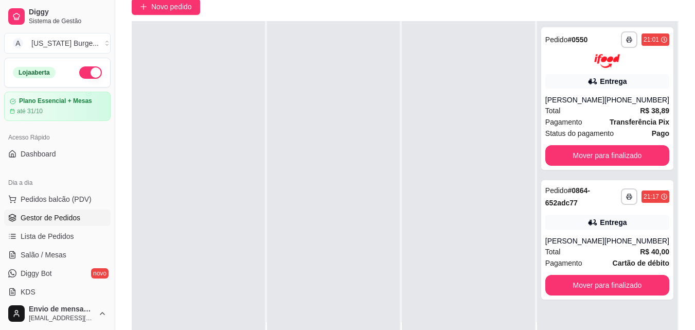
scroll to position [0, 0]
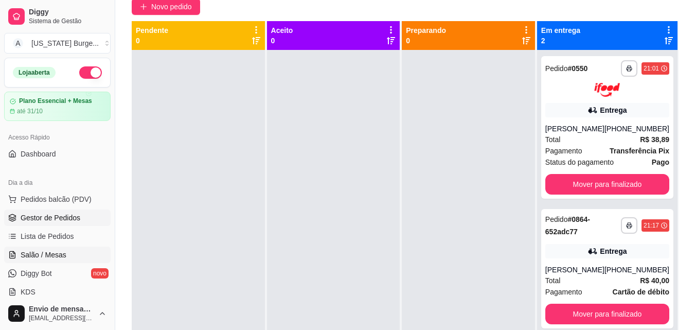
click at [52, 249] on link "Salão / Mesas" at bounding box center [57, 254] width 107 height 16
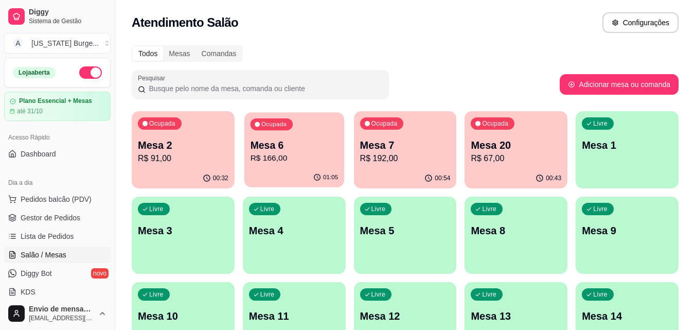
click at [314, 146] on p "Mesa 6" at bounding box center [294, 145] width 88 height 14
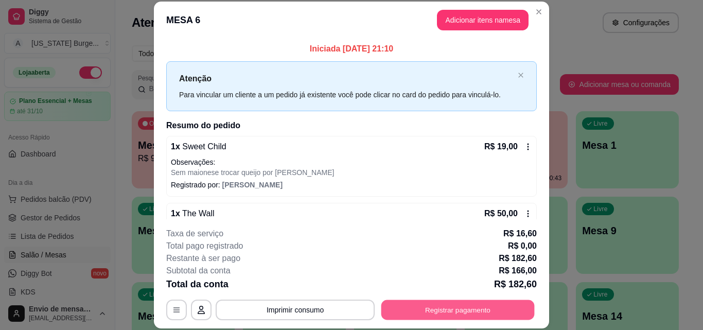
click at [433, 307] on button "Registrar pagamento" at bounding box center [457, 309] width 153 height 20
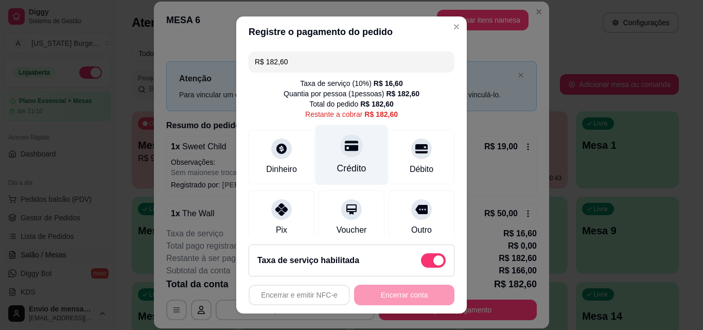
click at [345, 141] on icon at bounding box center [351, 146] width 13 height 10
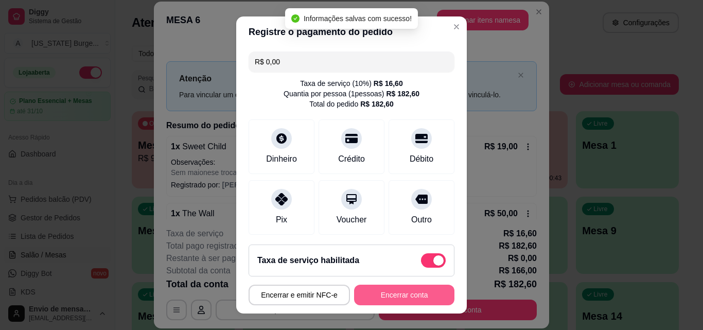
type input "R$ 0,00"
click at [379, 296] on button "Encerrar conta" at bounding box center [404, 295] width 100 height 21
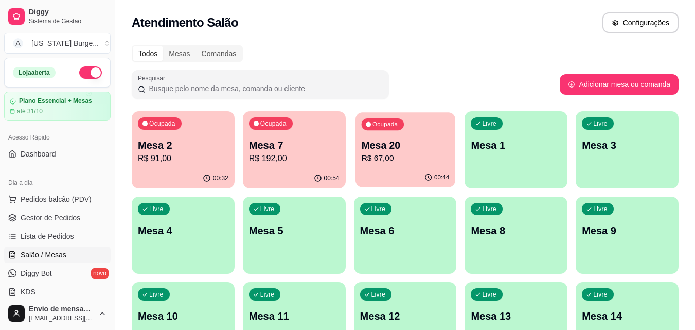
click at [391, 155] on p "R$ 67,00" at bounding box center [405, 158] width 88 height 12
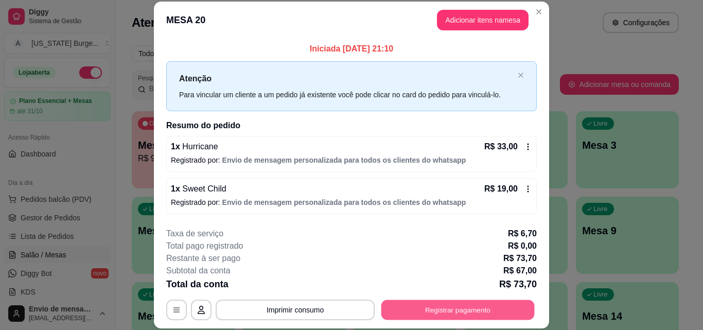
click at [412, 306] on button "Registrar pagamento" at bounding box center [457, 309] width 153 height 20
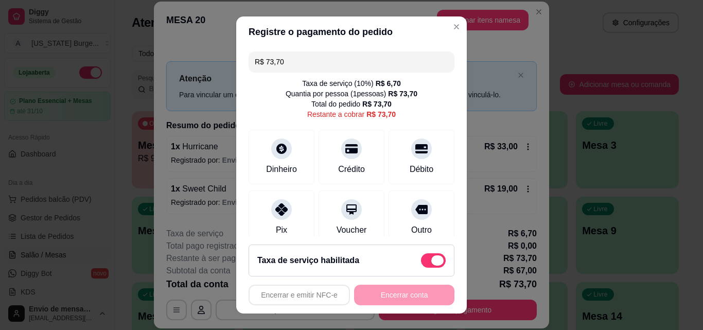
click at [431, 261] on span at bounding box center [437, 260] width 12 height 10
click at [424, 262] on input "checkbox" at bounding box center [423, 265] width 7 height 7
checkbox input "true"
type input "R$ 67,00"
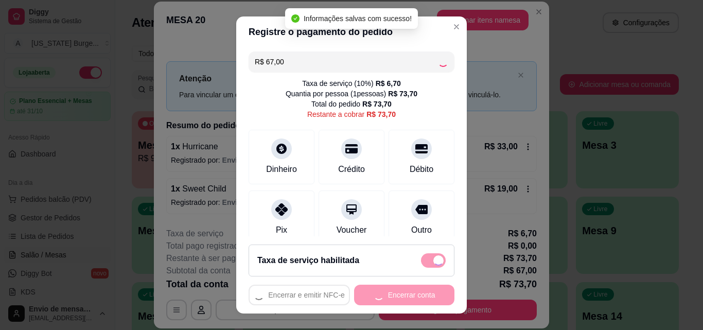
checkbox input "false"
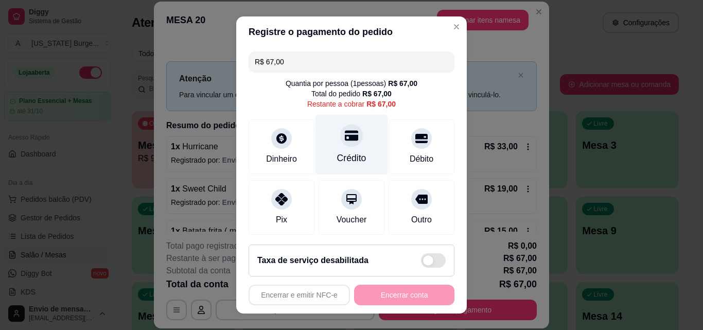
click at [342, 143] on div at bounding box center [351, 135] width 23 height 23
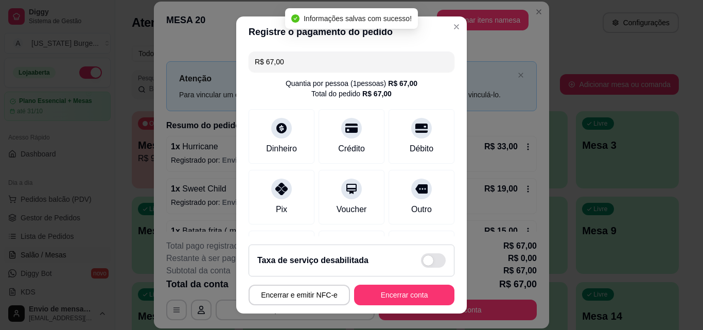
type input "R$ 0,00"
click at [375, 288] on button "Encerrar conta" at bounding box center [404, 295] width 100 height 21
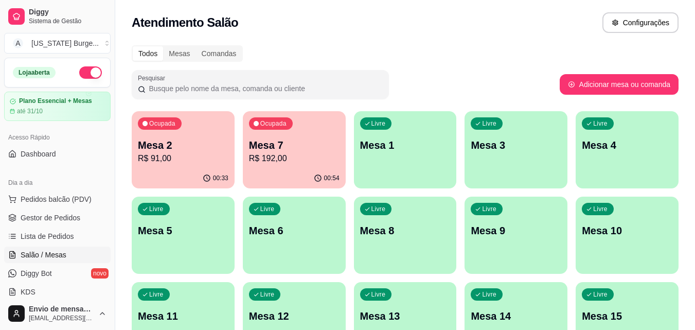
click at [109, 131] on div "Diggy Sistema de Gestão A [US_STATE] Burge ... Loja aberta Plano Essencial + Me…" at bounding box center [57, 165] width 115 height 330
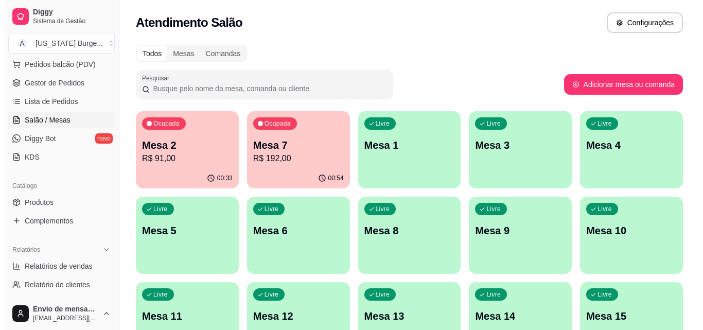
scroll to position [138, 0]
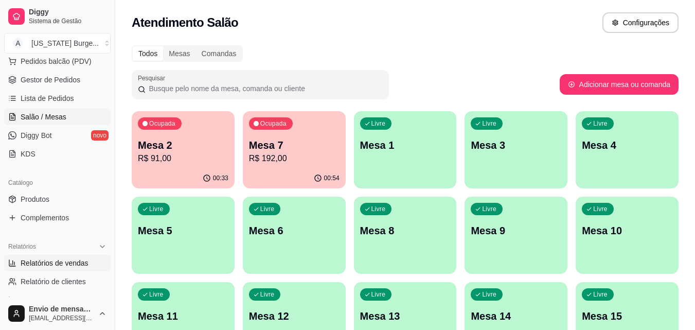
click at [68, 264] on span "Relatórios de vendas" at bounding box center [55, 263] width 68 height 10
select select "ALL"
select select "0"
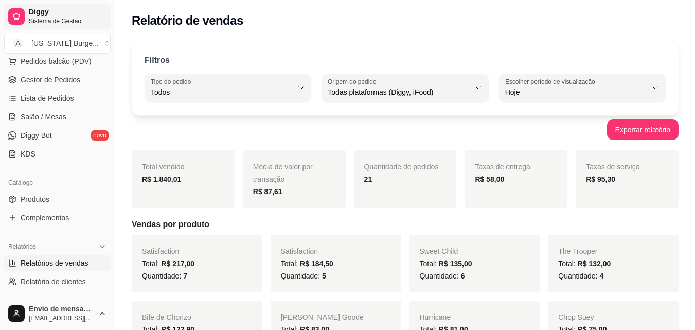
click at [48, 12] on span "Diggy" at bounding box center [68, 12] width 78 height 9
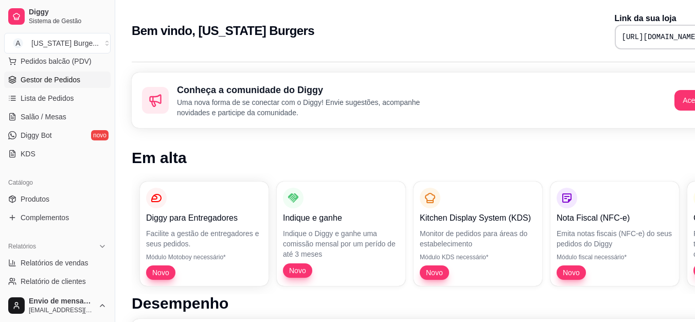
click at [58, 73] on link "Gestor de Pedidos" at bounding box center [57, 80] width 107 height 16
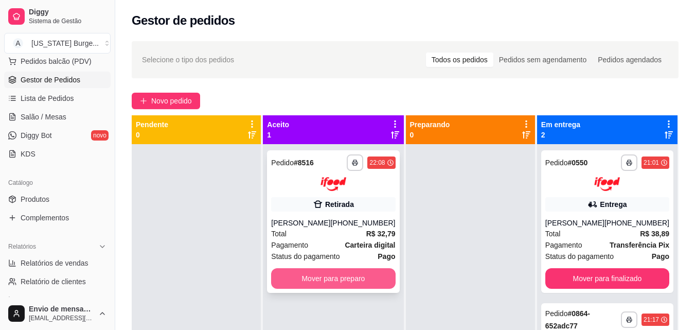
click at [332, 274] on button "Mover para preparo" at bounding box center [333, 278] width 124 height 21
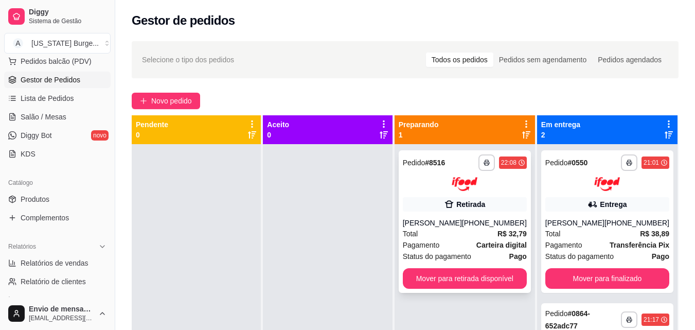
click at [454, 252] on span "Status do pagamento" at bounding box center [437, 256] width 68 height 11
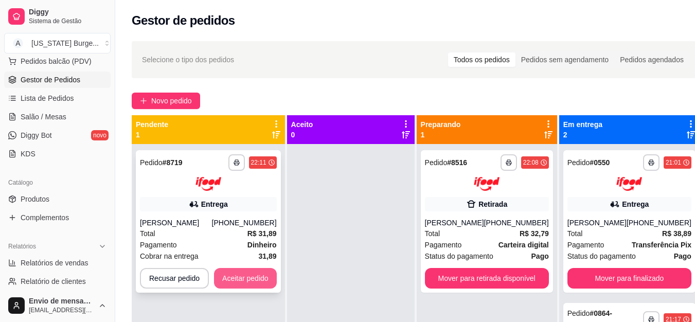
click at [248, 280] on button "Aceitar pedido" at bounding box center [245, 278] width 63 height 21
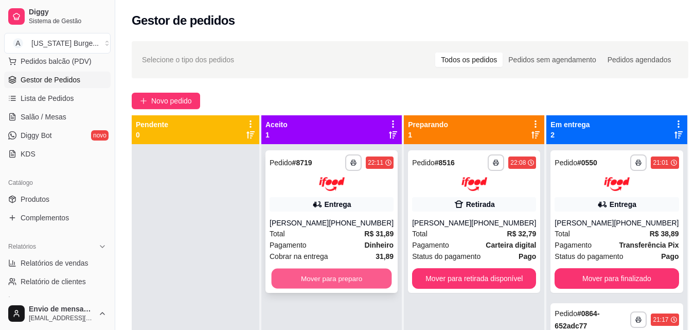
click at [330, 280] on button "Mover para preparo" at bounding box center [332, 278] width 120 height 20
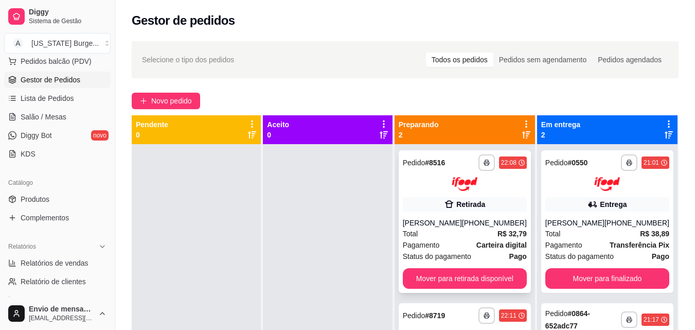
click at [456, 224] on div "[PERSON_NAME]" at bounding box center [432, 223] width 59 height 10
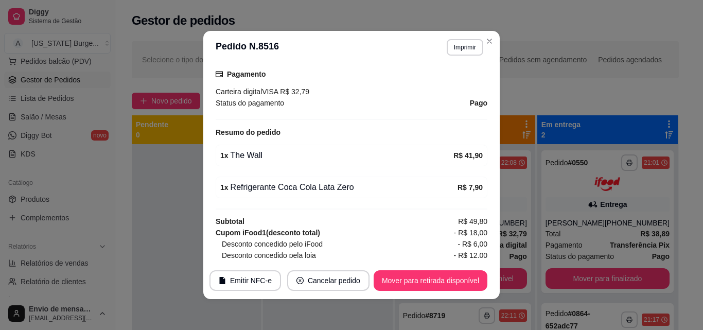
scroll to position [217, 0]
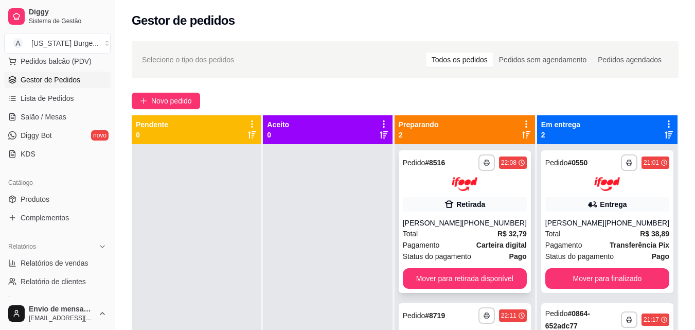
click at [466, 191] on div "**********" at bounding box center [465, 221] width 132 height 143
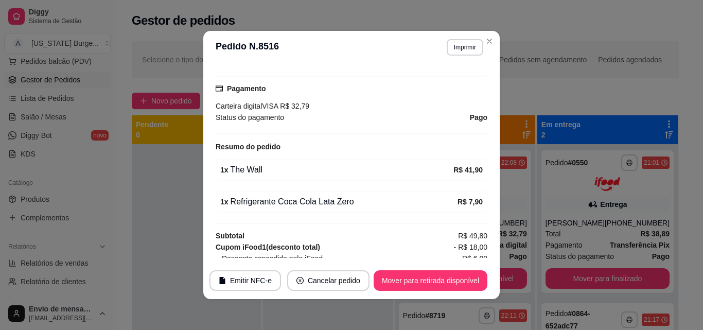
scroll to position [207, 0]
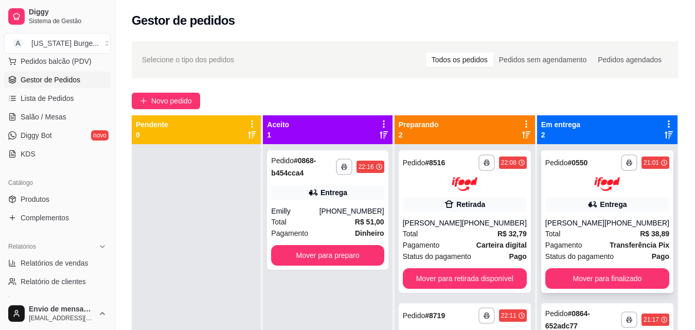
click at [561, 190] on div at bounding box center [607, 184] width 124 height 14
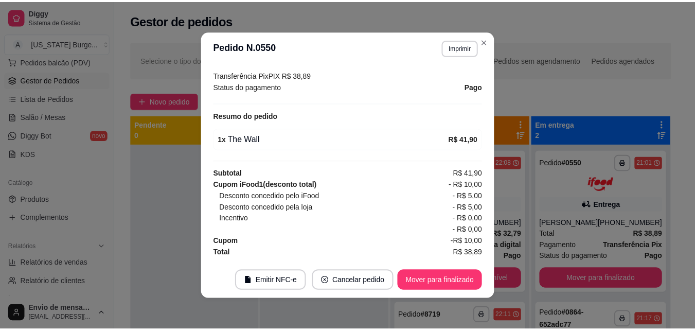
scroll to position [0, 0]
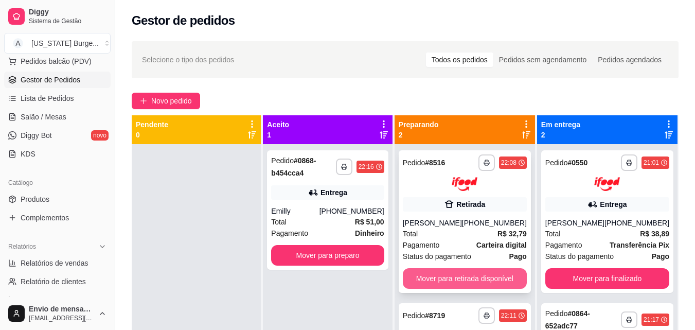
click at [466, 281] on button "Mover para retirada disponível" at bounding box center [465, 278] width 124 height 21
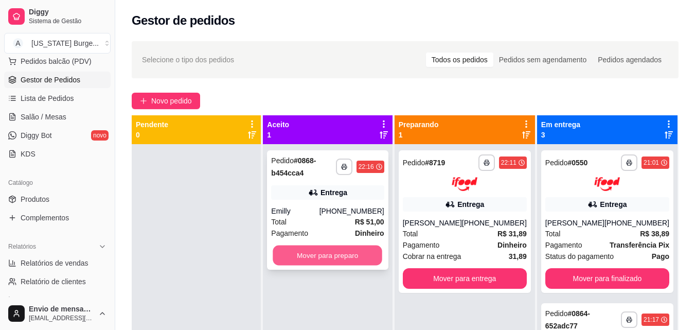
click at [366, 258] on button "Mover para preparo" at bounding box center [328, 255] width 110 height 20
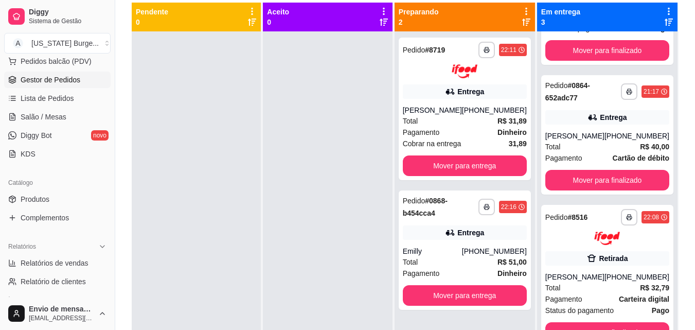
scroll to position [157, 0]
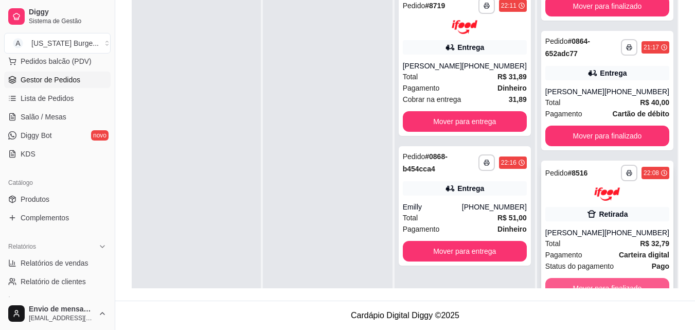
click at [634, 285] on button "Mover para finalizado" at bounding box center [607, 288] width 124 height 21
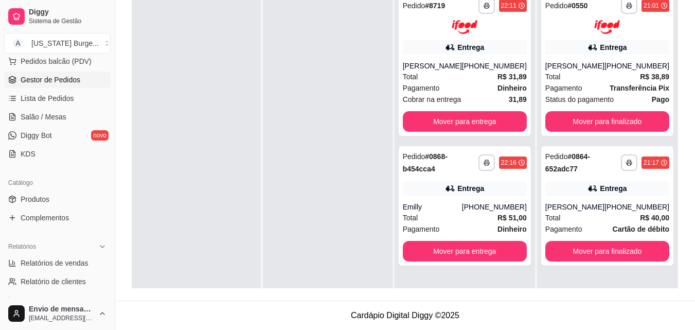
scroll to position [0, 0]
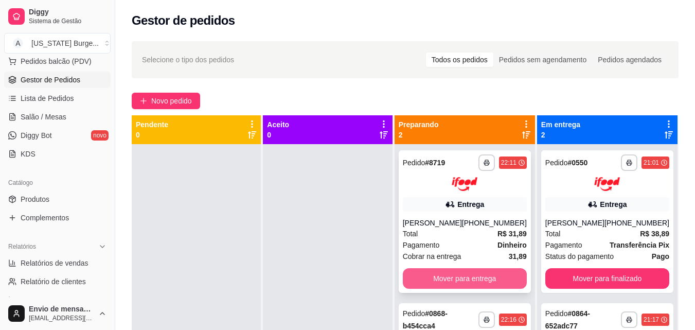
click at [452, 281] on button "Mover para entrega" at bounding box center [465, 278] width 124 height 21
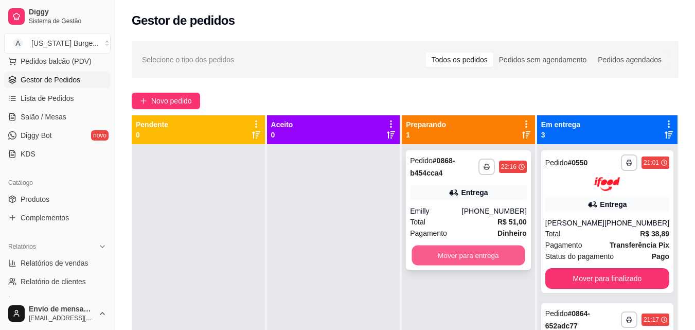
click at [474, 261] on button "Mover para entrega" at bounding box center [468, 255] width 113 height 20
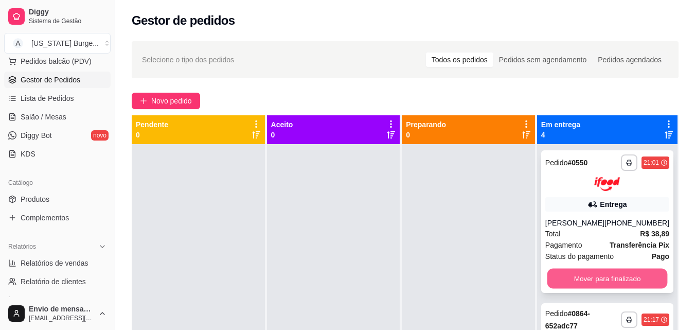
click at [556, 273] on button "Mover para finalizado" at bounding box center [607, 278] width 120 height 20
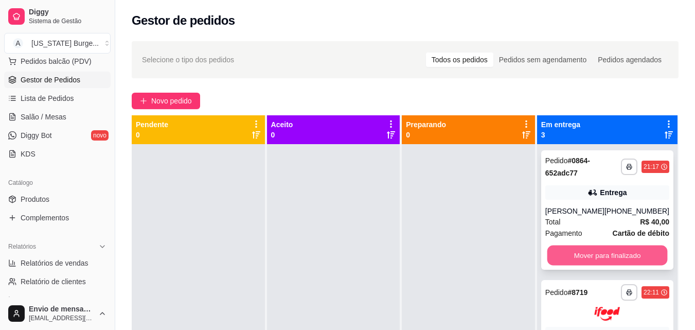
click at [590, 255] on button "Mover para finalizado" at bounding box center [607, 255] width 120 height 20
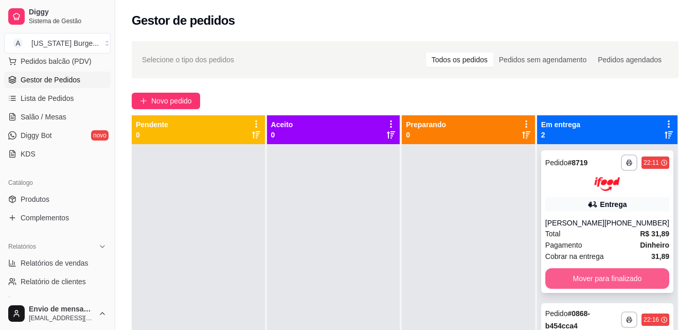
click at [590, 270] on button "Mover para finalizado" at bounding box center [607, 278] width 124 height 21
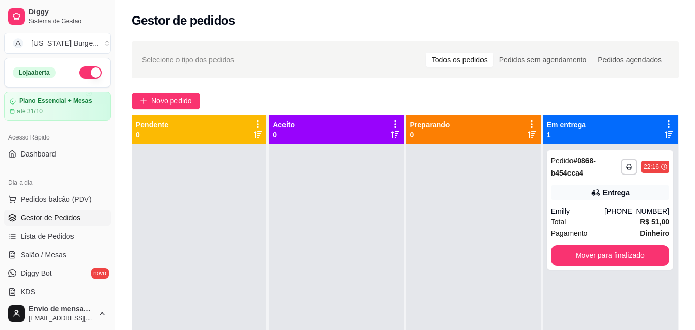
click at [87, 68] on button "button" at bounding box center [90, 72] width 23 height 12
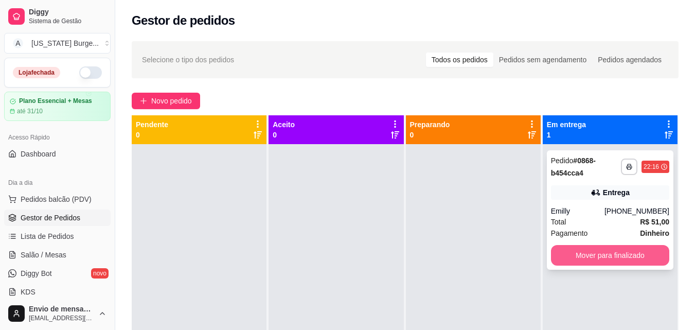
click at [582, 250] on button "Mover para finalizado" at bounding box center [610, 255] width 118 height 21
